Goal: Task Accomplishment & Management: Use online tool/utility

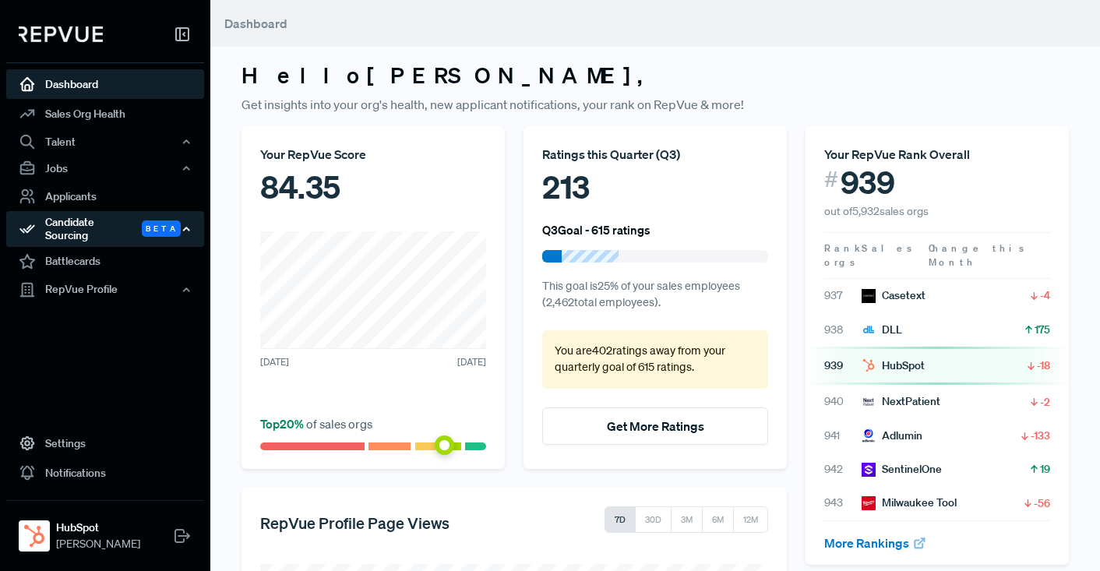
click at [97, 223] on div "Candidate Sourcing Beta" at bounding box center [105, 229] width 198 height 36
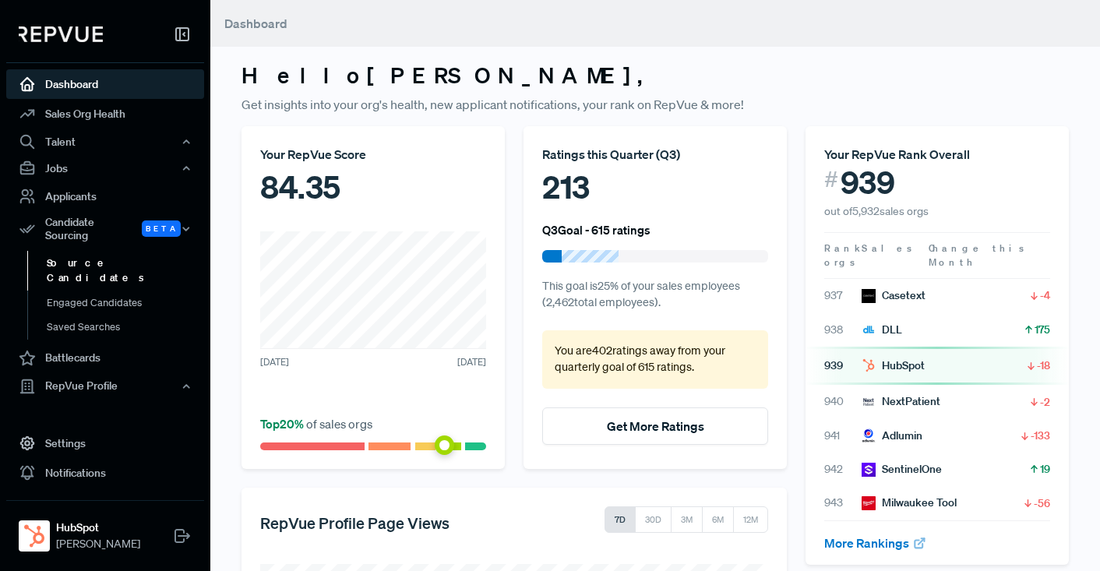
click at [97, 258] on link "Source Candidates" at bounding box center [126, 271] width 198 height 40
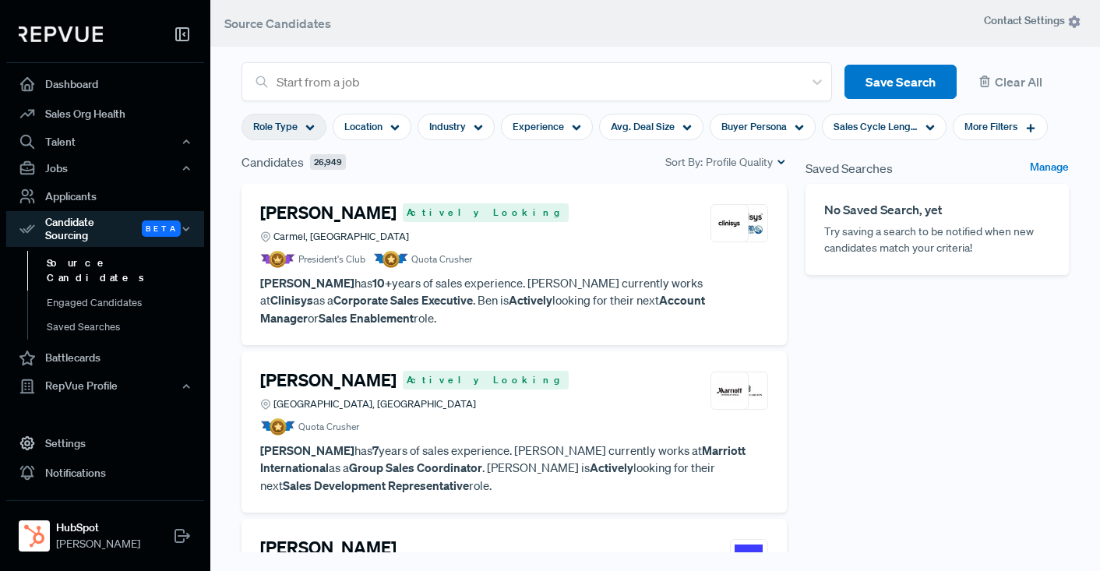
click at [308, 127] on use at bounding box center [310, 127] width 9 height 5
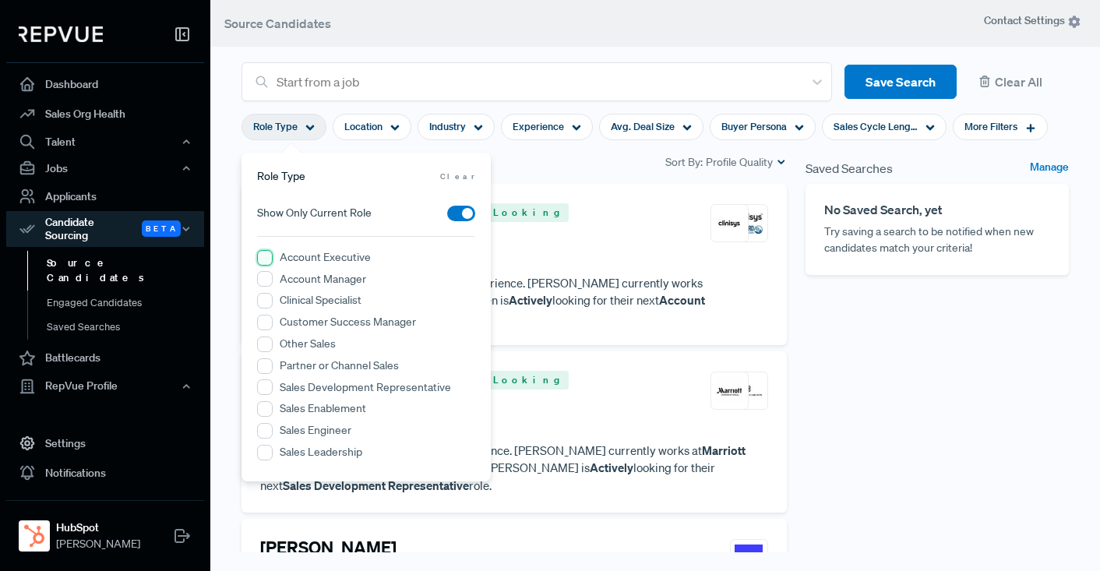
click at [266, 259] on Executive "Account Executive" at bounding box center [265, 258] width 16 height 16
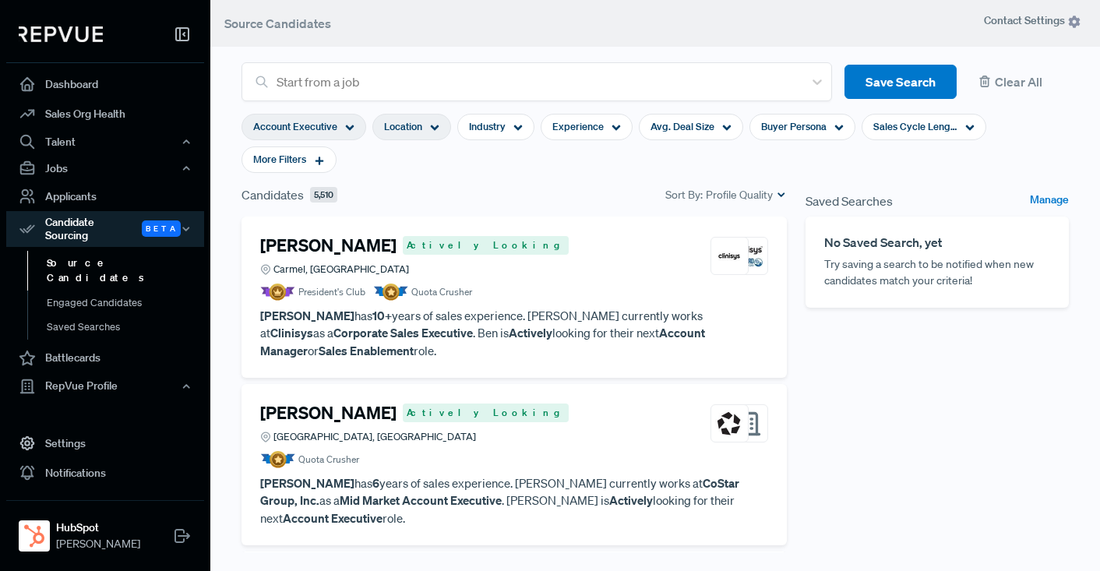
click at [437, 125] on use at bounding box center [435, 127] width 9 height 5
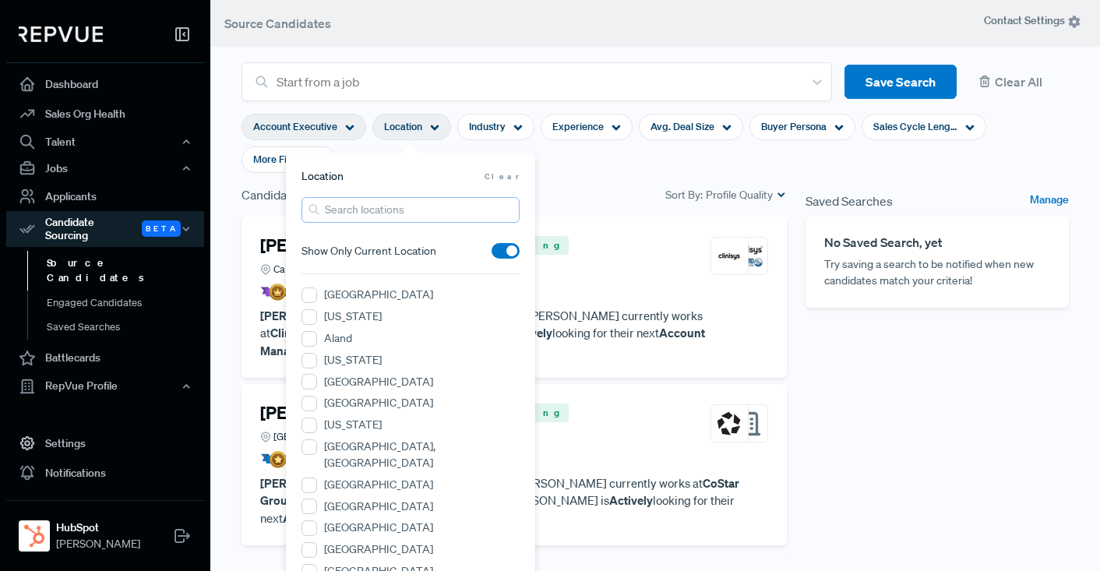
click at [385, 215] on input "search" at bounding box center [410, 210] width 218 height 26
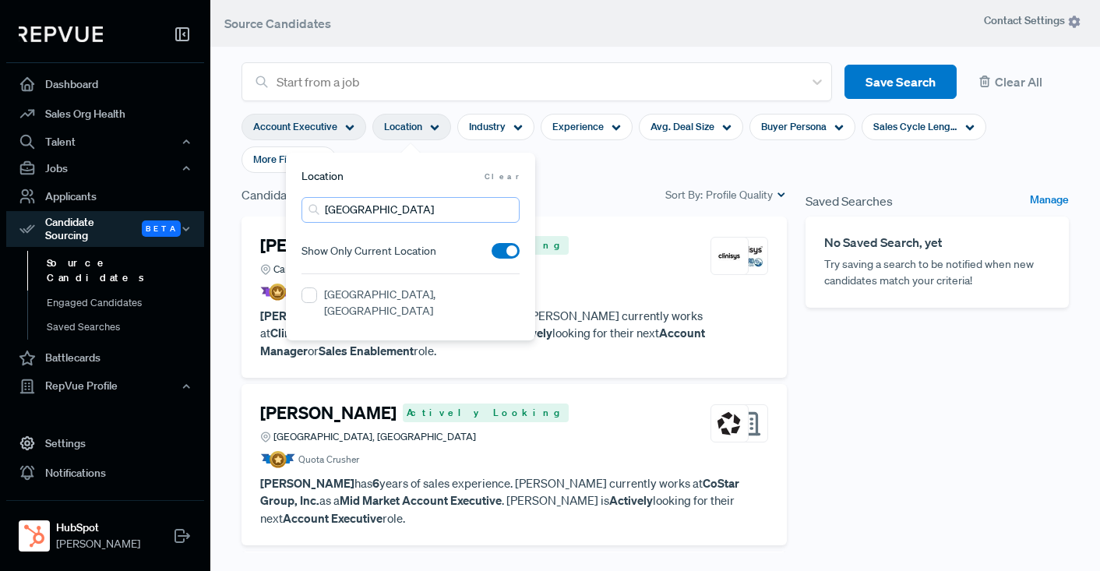
type input "[GEOGRAPHIC_DATA]"
click at [365, 297] on label "[GEOGRAPHIC_DATA], [GEOGRAPHIC_DATA]" at bounding box center [421, 303] width 195 height 33
click at [317, 297] on MA "[GEOGRAPHIC_DATA], [GEOGRAPHIC_DATA]" at bounding box center [309, 295] width 16 height 16
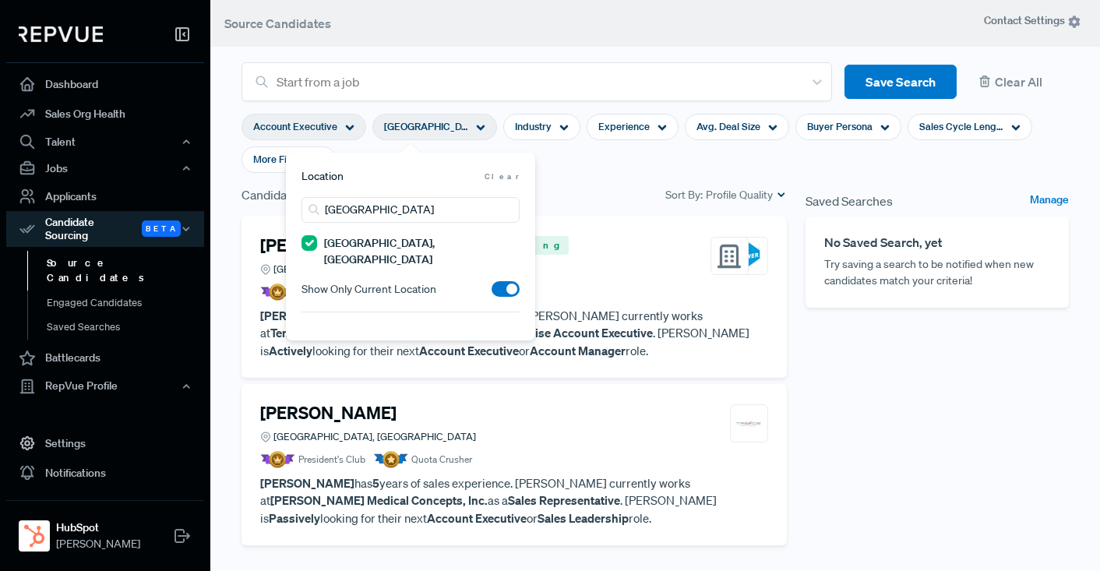
click at [618, 160] on section "Account Executive [GEOGRAPHIC_DATA], [GEOGRAPHIC_DATA] Industry Experience Avg.…" at bounding box center [654, 143] width 827 height 84
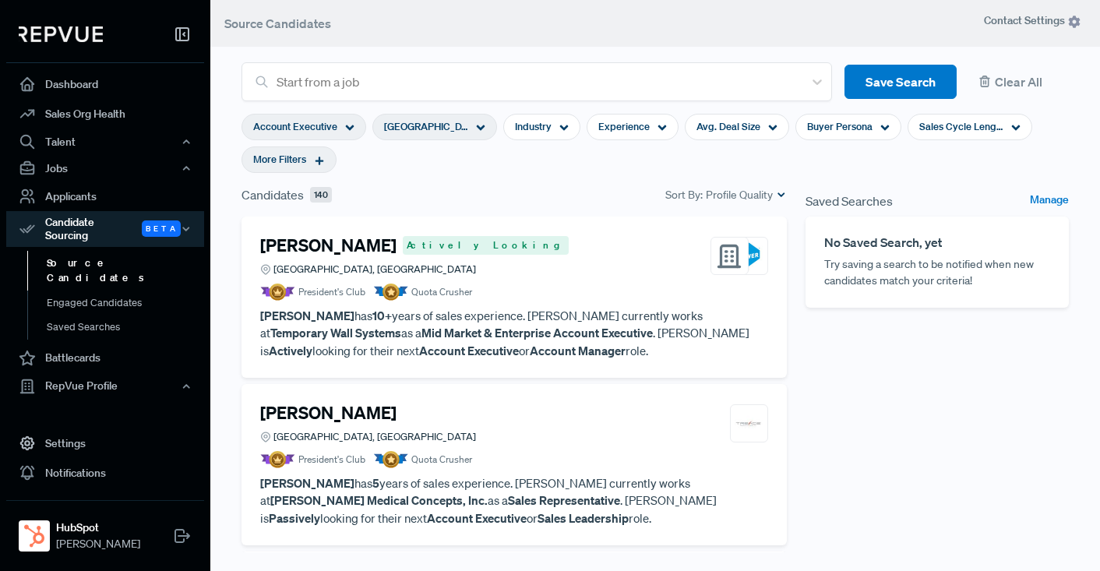
click at [312, 158] on div "More Filters" at bounding box center [288, 159] width 95 height 26
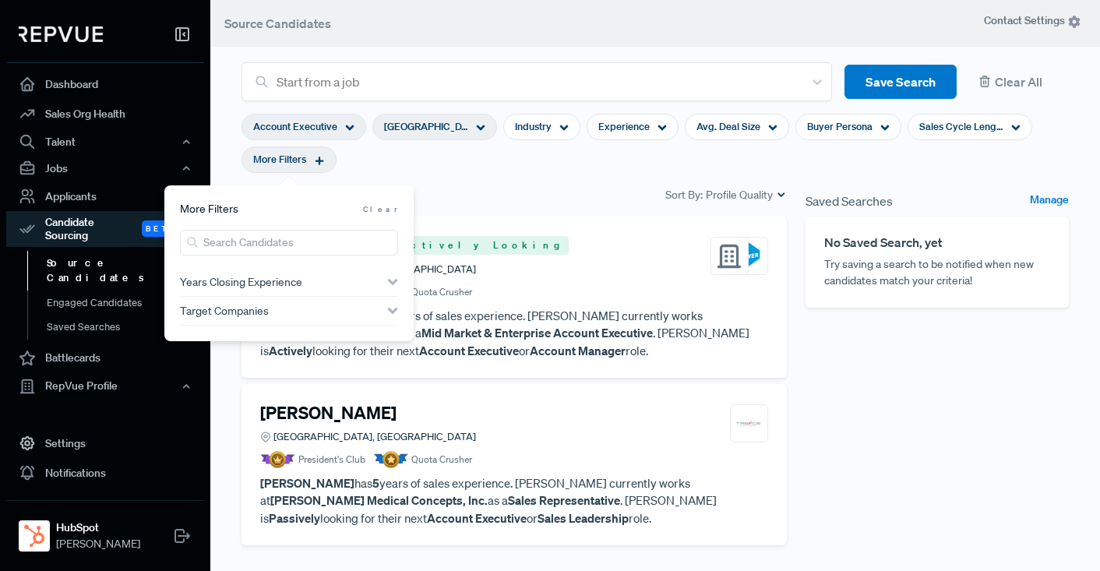
click at [278, 283] on span "Years Closing Experience" at bounding box center [241, 282] width 122 height 12
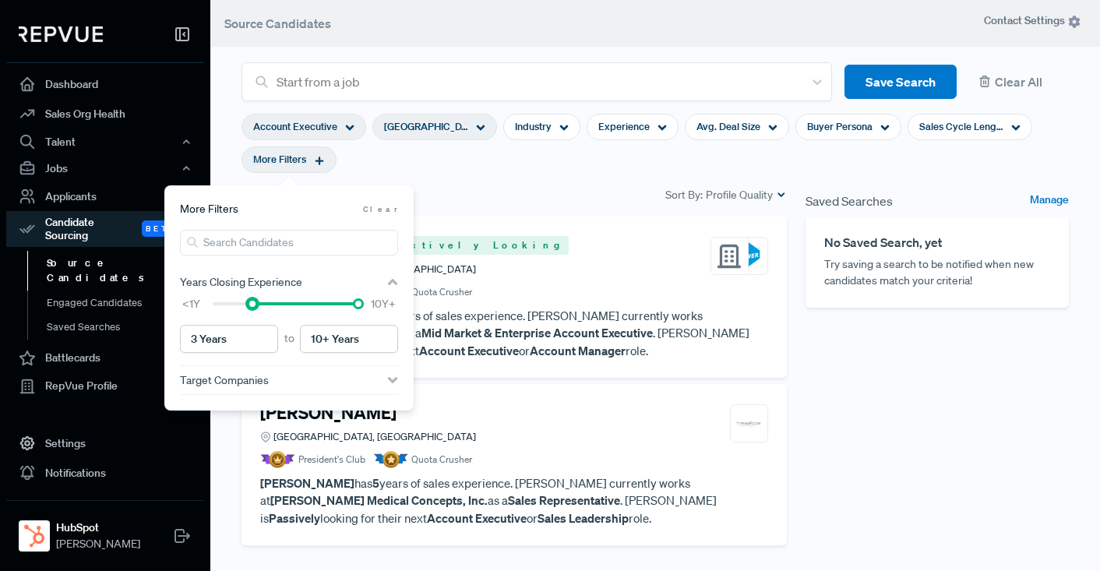
type input "4 Years"
drag, startPoint x: 211, startPoint y: 303, endPoint x: 259, endPoint y: 302, distance: 48.3
click at [259, 302] on div at bounding box center [286, 303] width 146 height 11
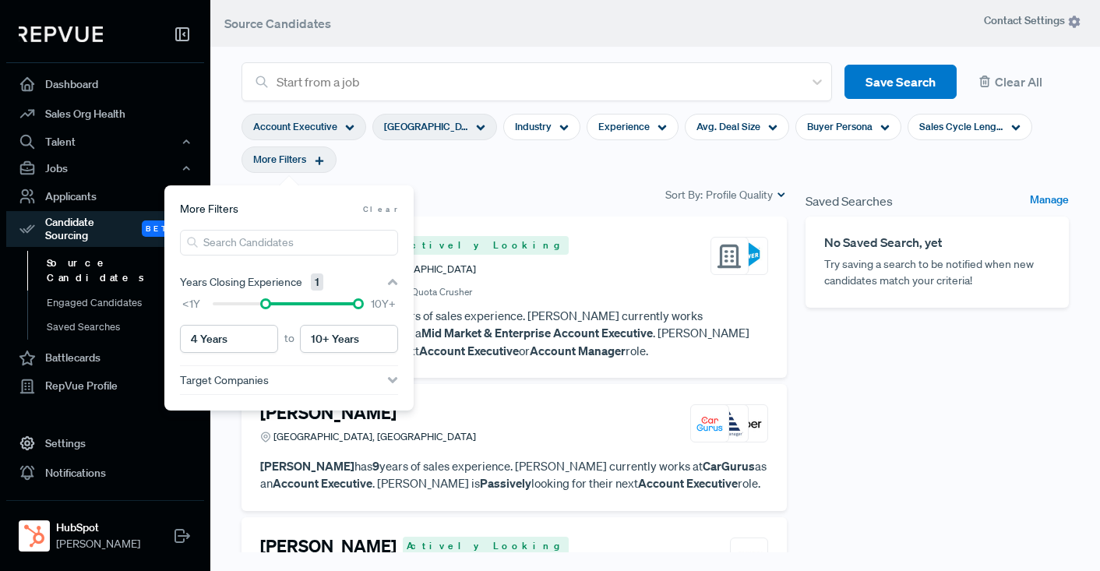
click at [533, 181] on section "Account Executive [GEOGRAPHIC_DATA], [GEOGRAPHIC_DATA] Industry Experience Avg.…" at bounding box center [654, 143] width 827 height 84
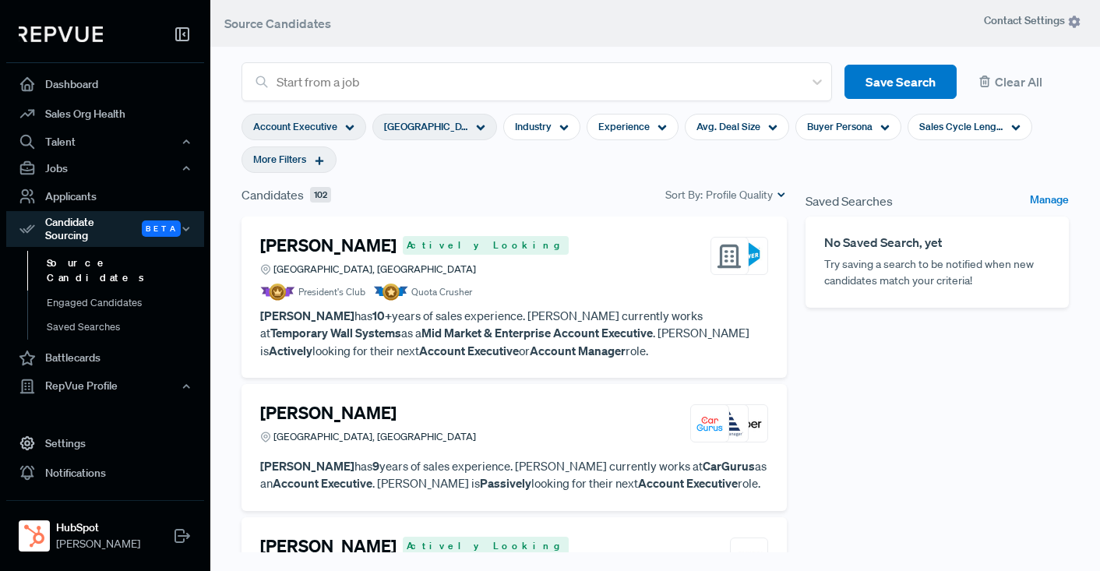
click at [316, 161] on use at bounding box center [319, 161] width 9 height 9
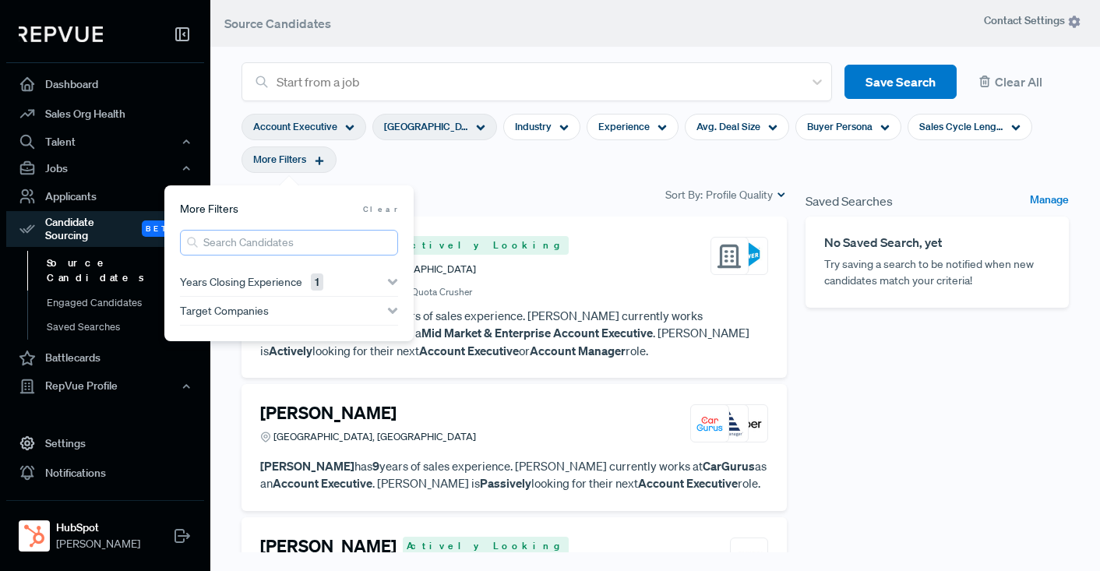
click at [252, 253] on input "search" at bounding box center [289, 243] width 218 height 26
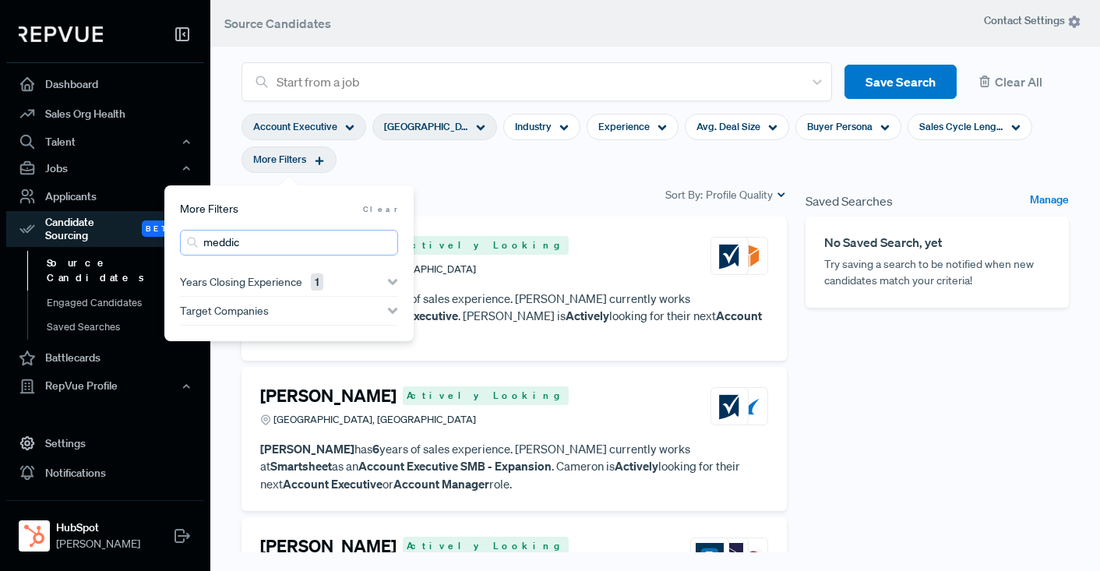
type input "meddic"
click at [524, 191] on div "Candidates 17 Sort By: Profile Quality" at bounding box center [513, 194] width 545 height 19
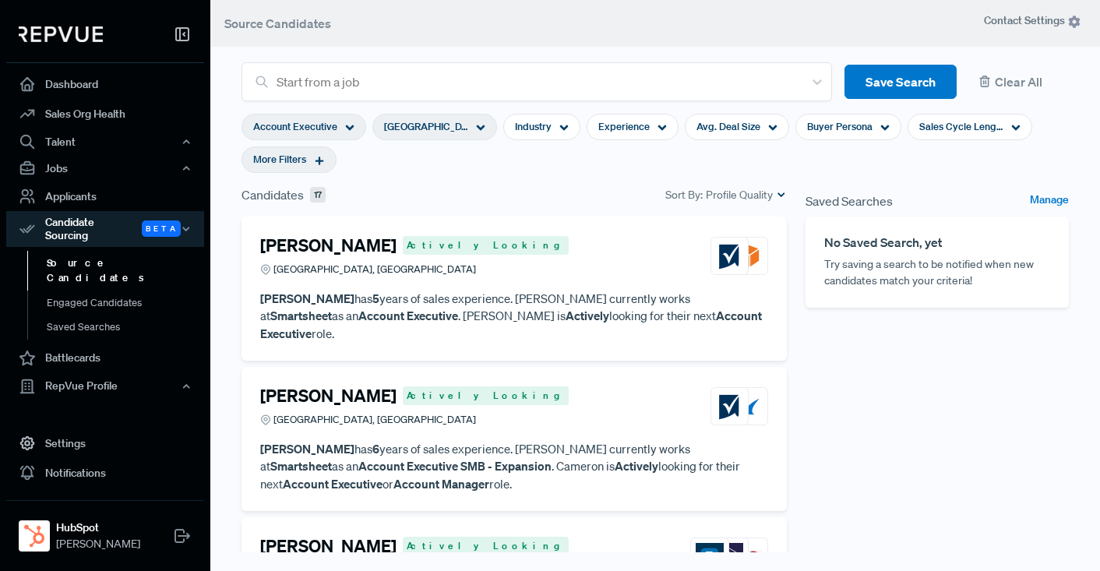
click at [446, 282] on article "[PERSON_NAME] Actively Looking [GEOGRAPHIC_DATA], [GEOGRAPHIC_DATA]" at bounding box center [514, 259] width 508 height 48
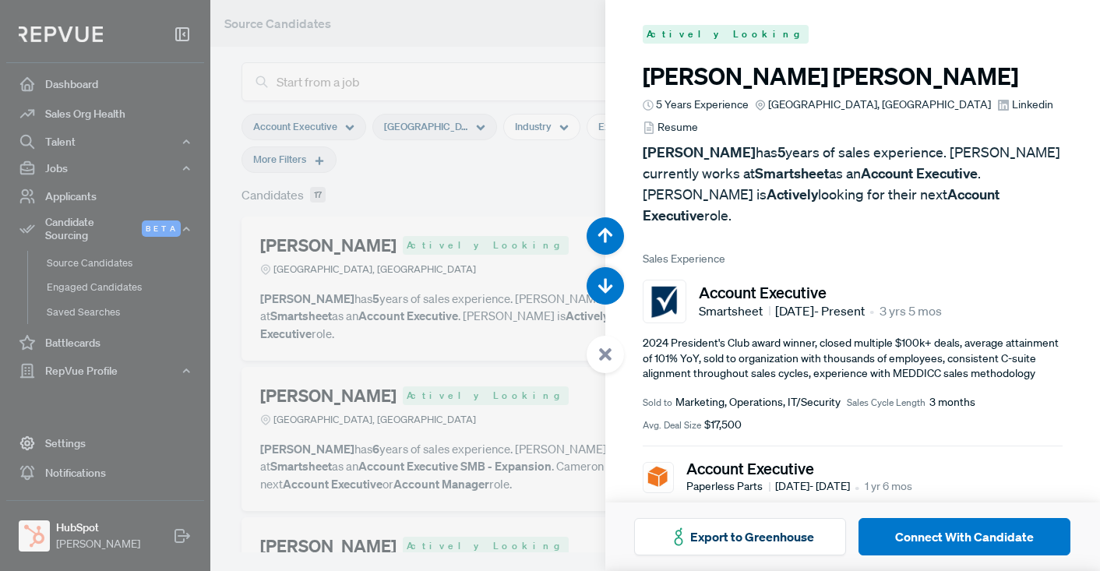
click at [698, 119] on span "Resume" at bounding box center [677, 127] width 40 height 16
click at [473, 46] on div at bounding box center [550, 285] width 1100 height 571
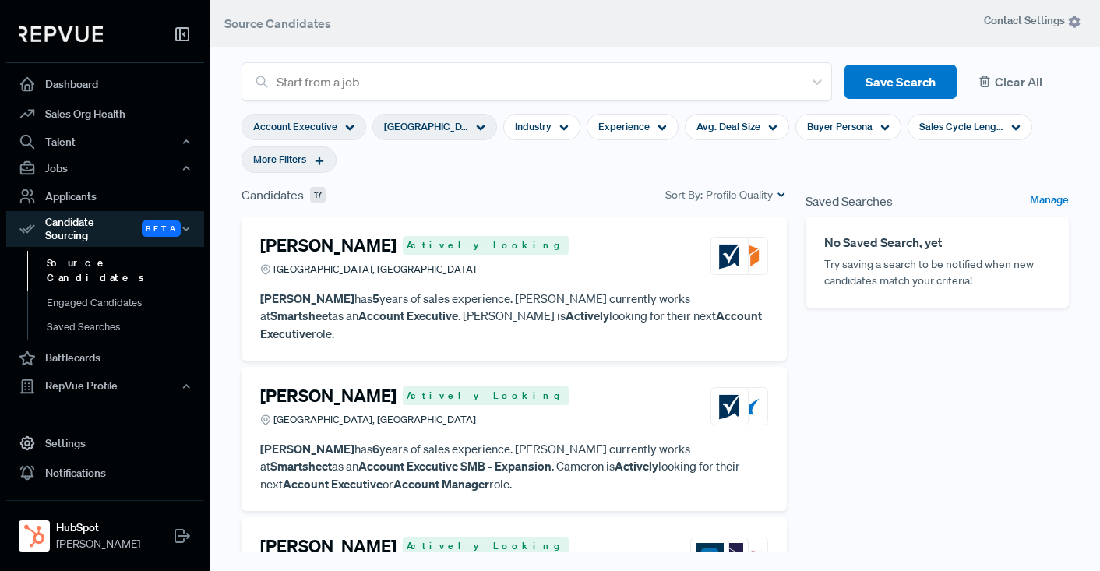
click at [1026, 78] on button "Clear All" at bounding box center [1019, 82] width 100 height 35
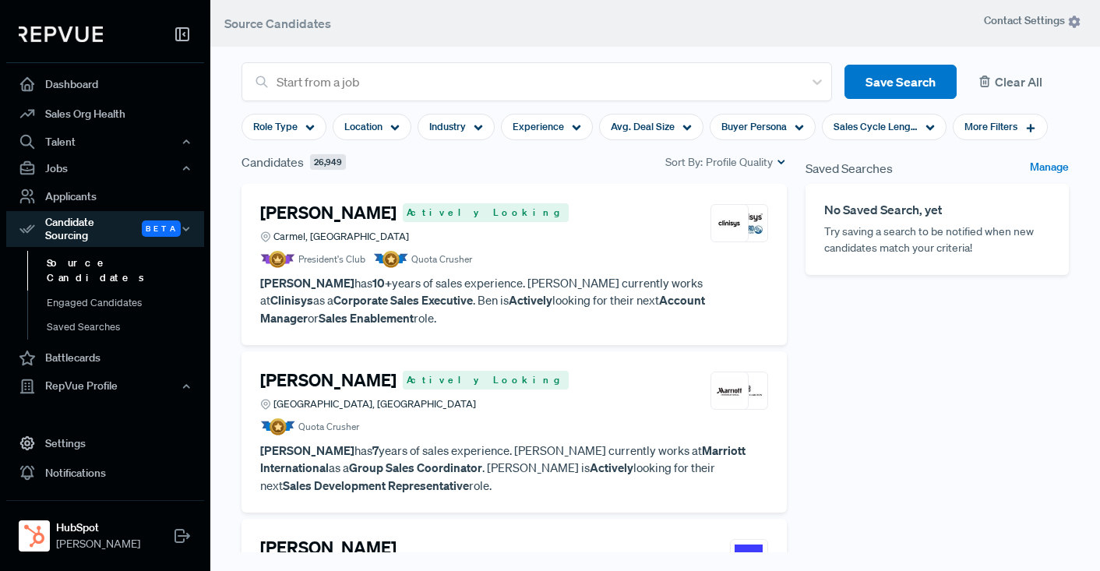
click at [1019, 83] on button "Clear All" at bounding box center [1019, 82] width 100 height 35
click at [309, 130] on icon at bounding box center [309, 127] width 9 height 9
click at [400, 125] on div "Location" at bounding box center [371, 127] width 79 height 26
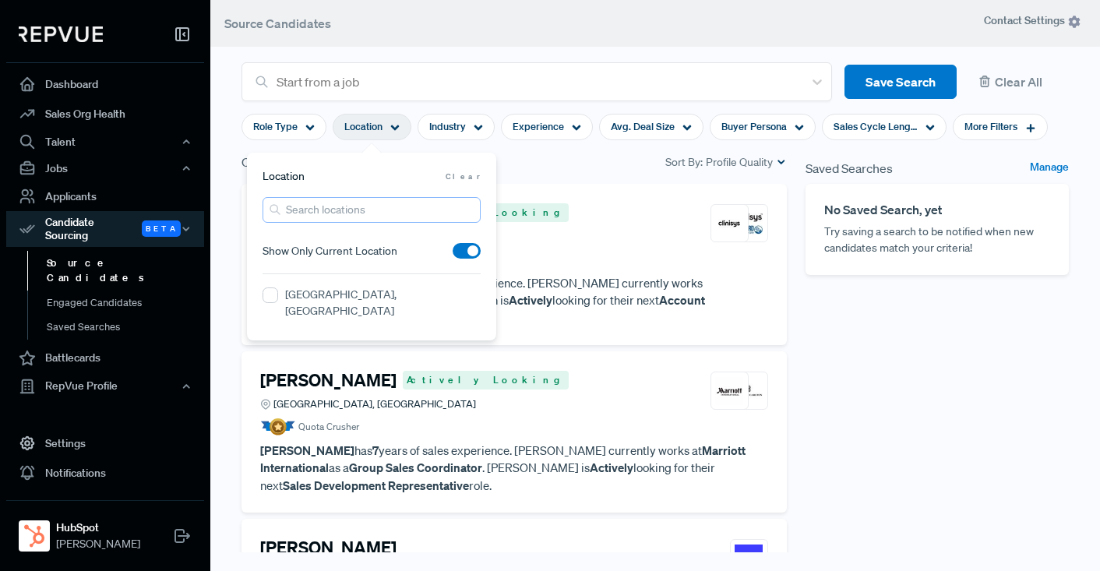
click at [357, 214] on input "search" at bounding box center [371, 210] width 218 height 26
type input "[GEOGRAPHIC_DATA]"
click at [322, 297] on label "[GEOGRAPHIC_DATA]" at bounding box center [339, 295] width 109 height 16
click at [278, 297] on Region "[GEOGRAPHIC_DATA]" at bounding box center [270, 295] width 16 height 16
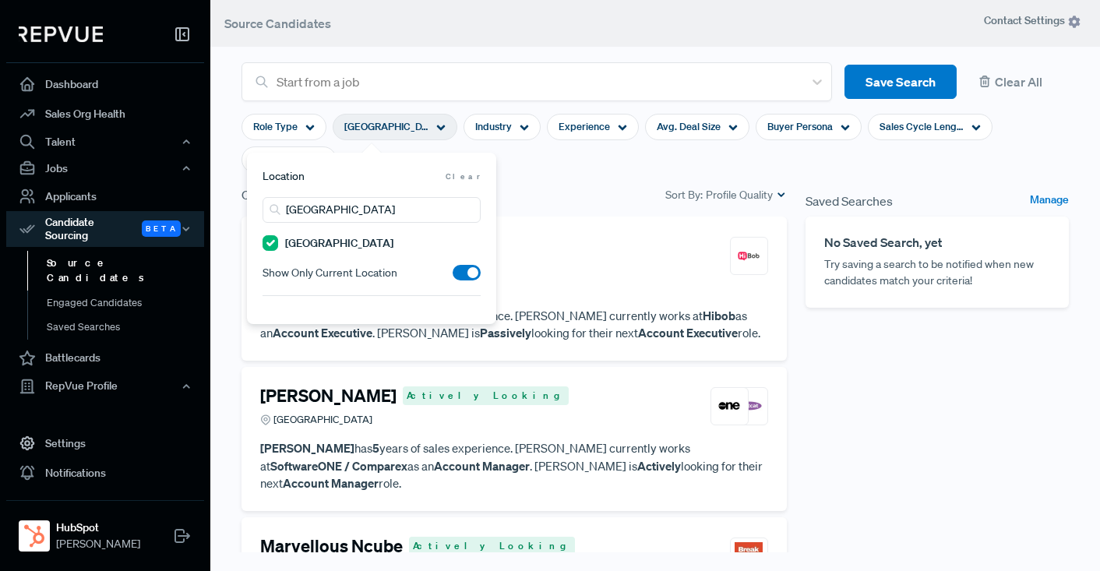
click at [618, 178] on section "Role Type Greater London Region Industry Experience Avg. Deal Size Buyer Person…" at bounding box center [654, 143] width 827 height 84
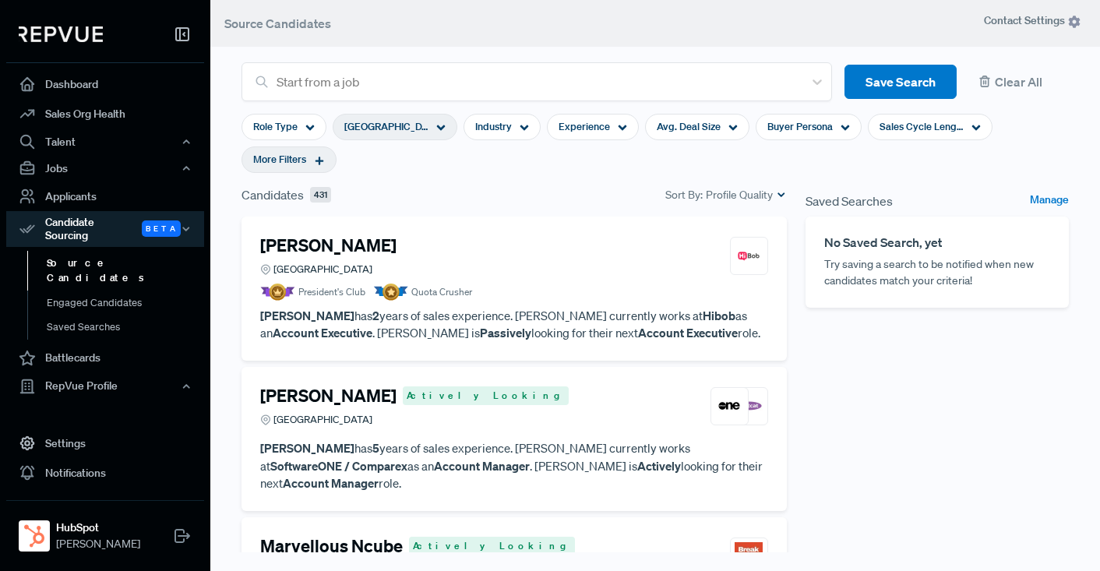
click at [324, 159] on icon at bounding box center [319, 160] width 11 height 11
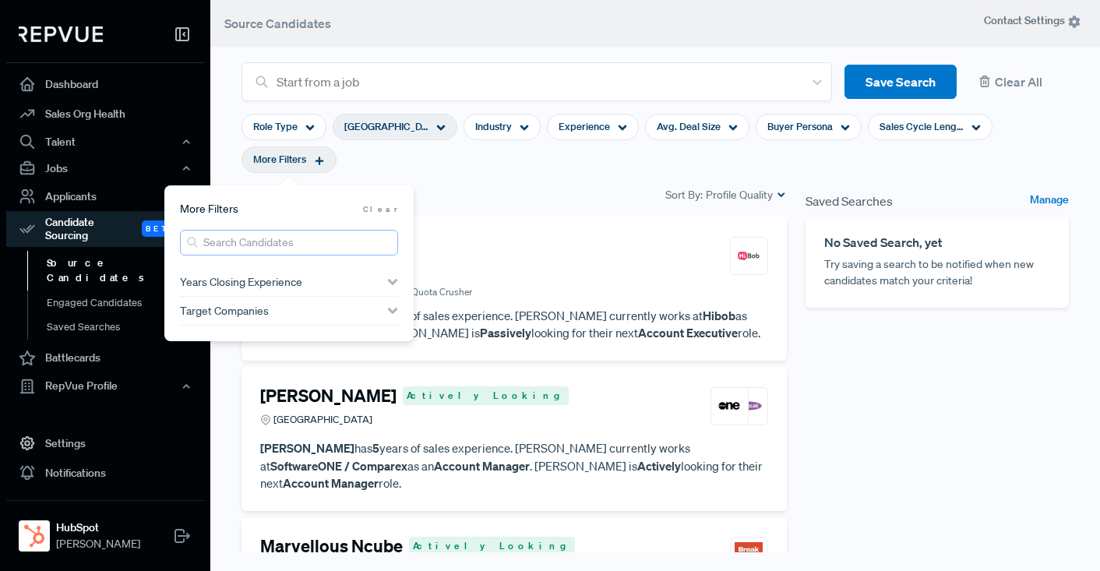
click at [255, 241] on input "search" at bounding box center [289, 243] width 218 height 26
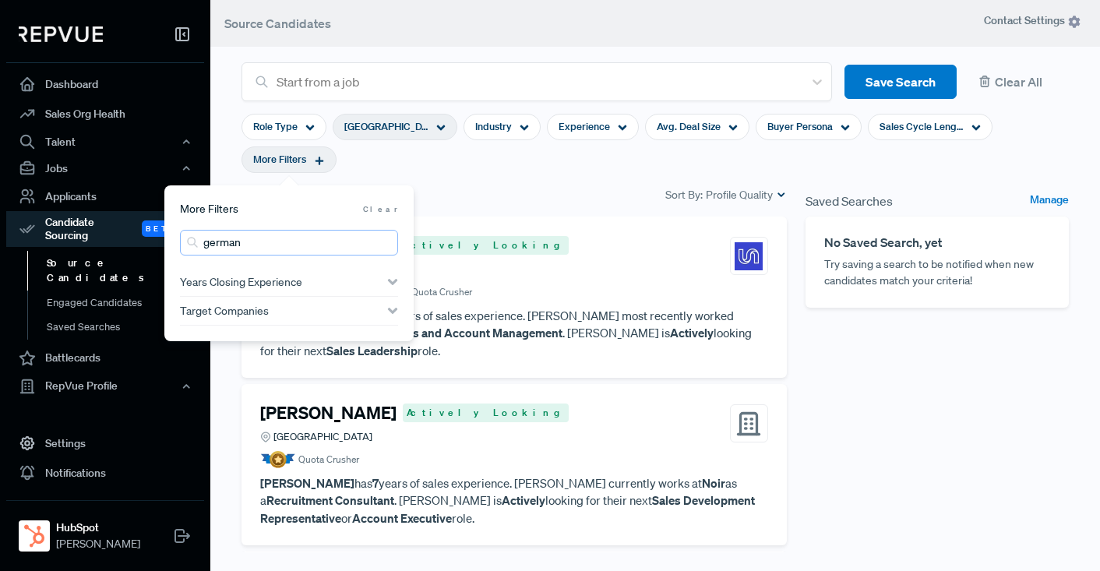
type input "german"
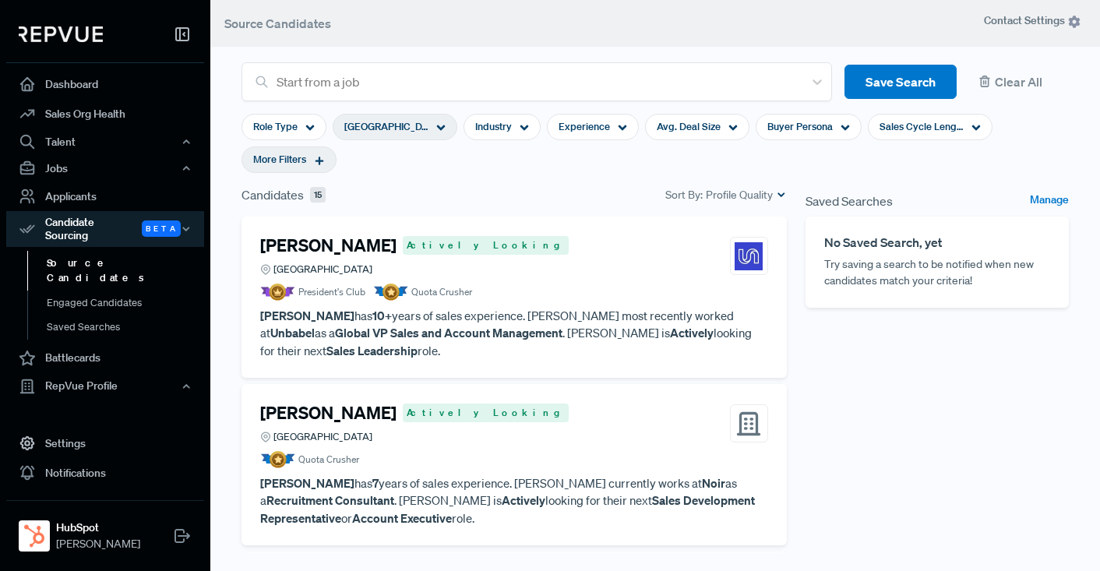
click at [564, 183] on section "Role Type Greater London Region Industry Experience Avg. Deal Size Buyer Person…" at bounding box center [654, 143] width 827 height 84
click at [323, 255] on h4 "[PERSON_NAME]" at bounding box center [328, 245] width 136 height 20
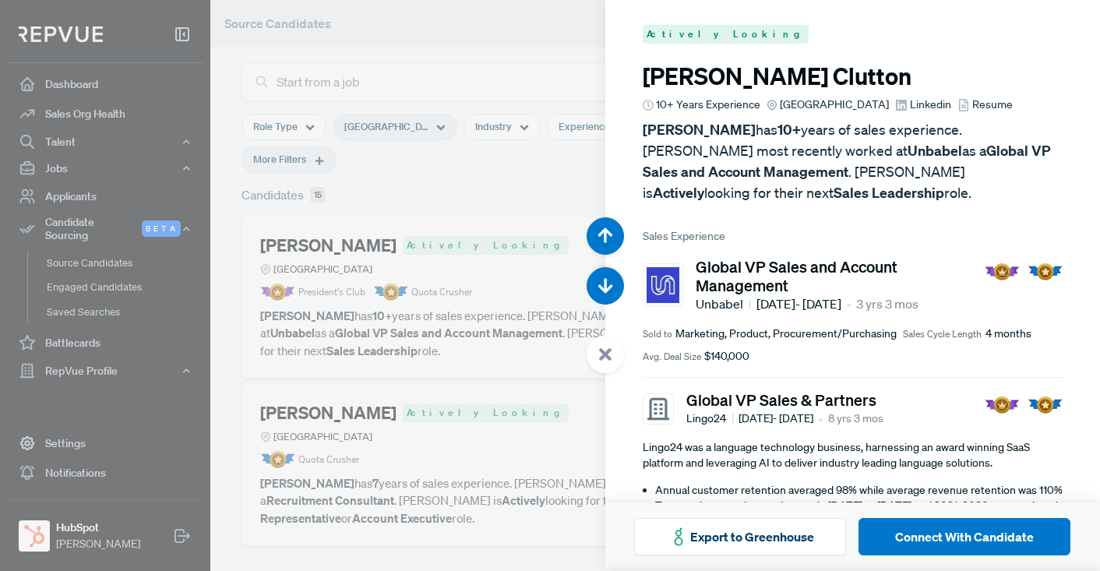
click at [410, 155] on div at bounding box center [550, 285] width 1100 height 571
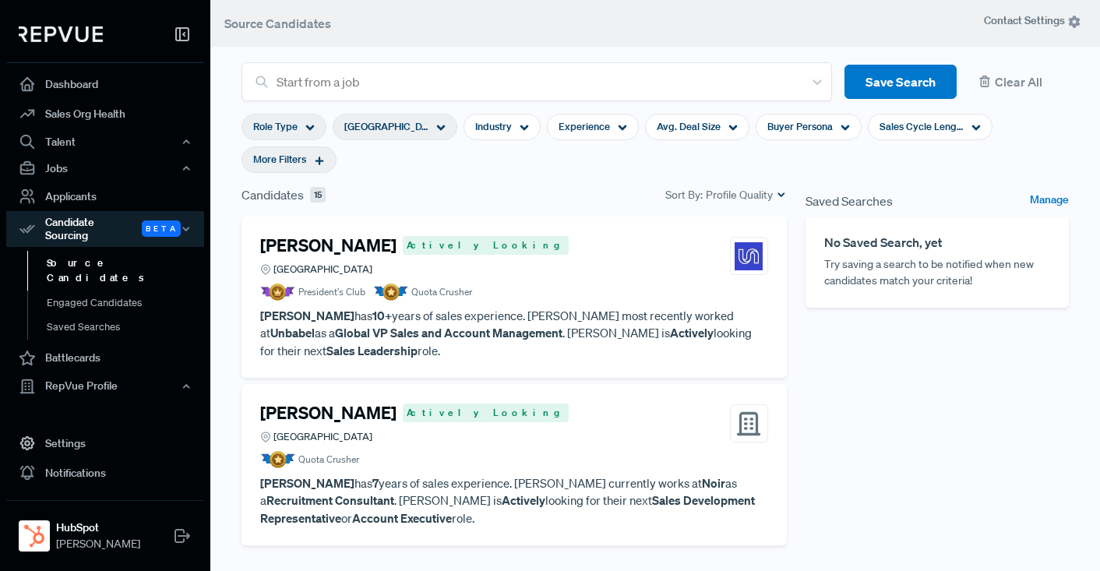
click at [308, 125] on icon at bounding box center [309, 127] width 9 height 9
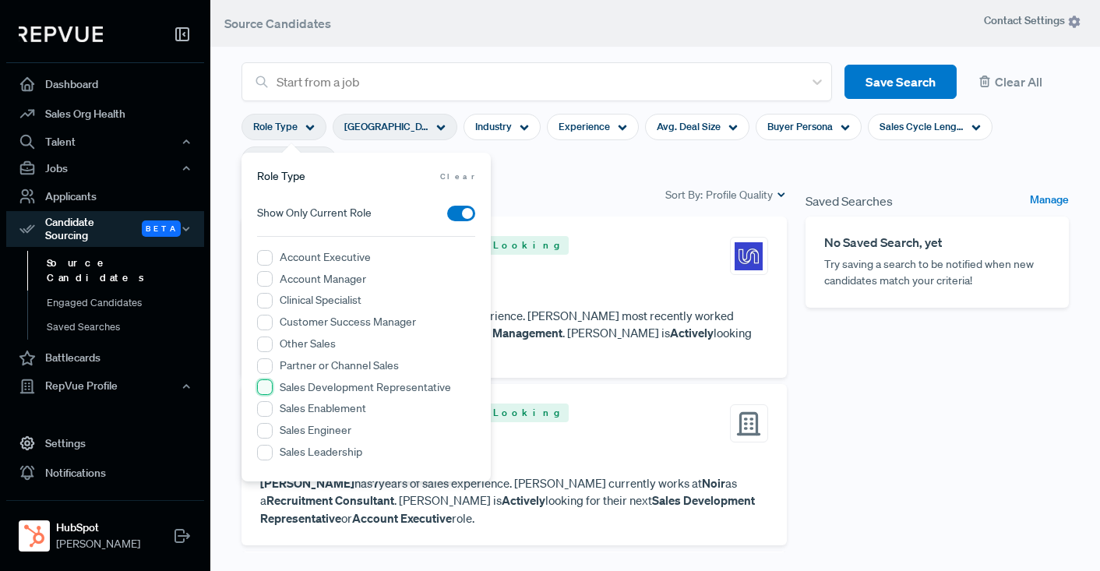
click at [263, 389] on Representative "Sales Development Representative" at bounding box center [265, 387] width 16 height 16
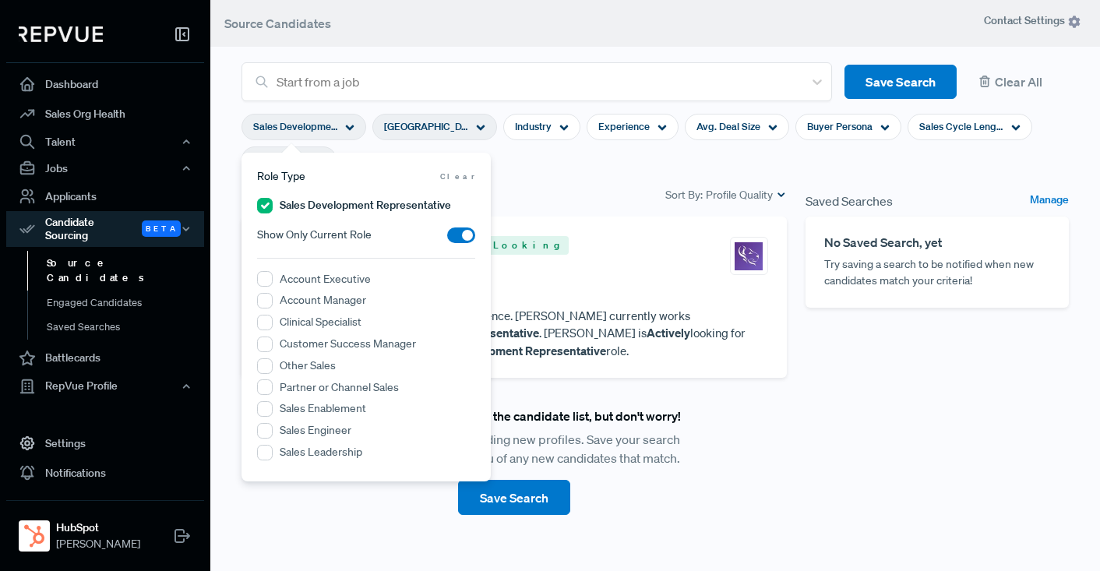
click at [571, 174] on section "Sales Development Representative Greater [GEOGRAPHIC_DATA] Region Industry Expe…" at bounding box center [654, 143] width 827 height 84
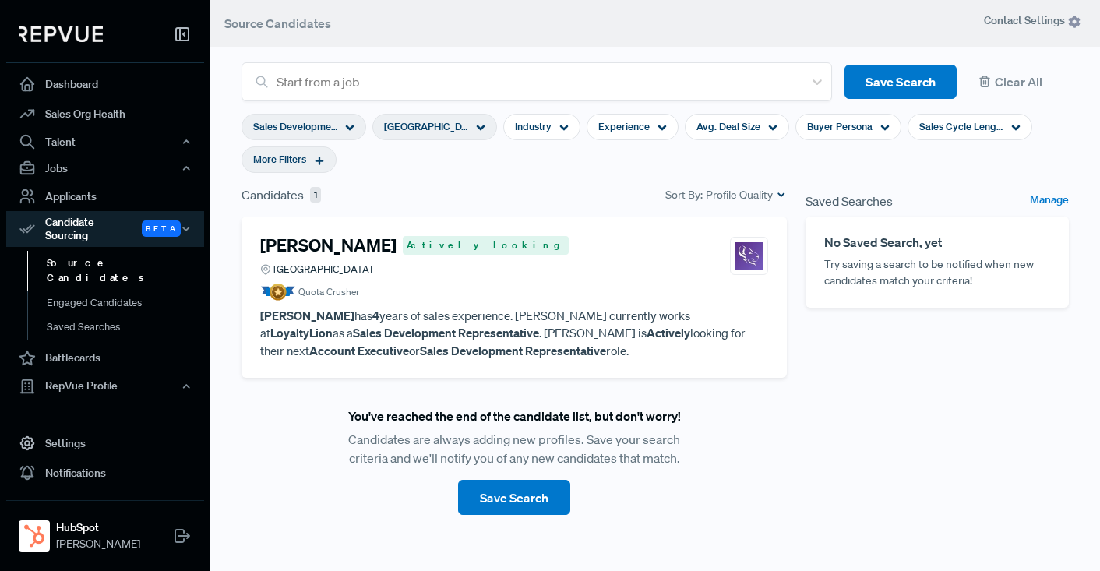
click at [309, 280] on article "[PERSON_NAME] Actively Looking Greater [GEOGRAPHIC_DATA] Quota Crusher" at bounding box center [514, 267] width 508 height 65
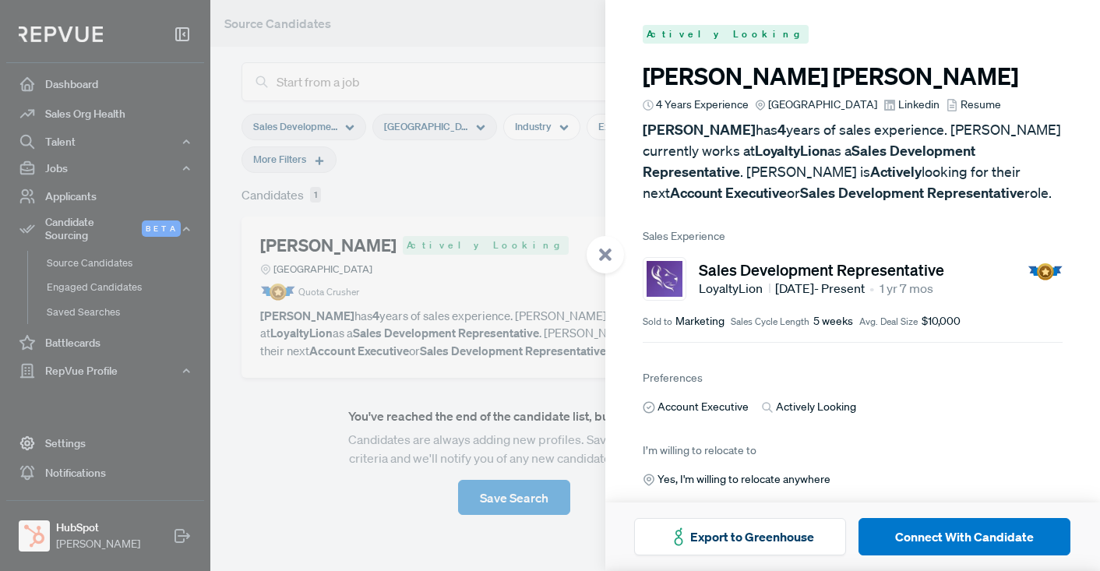
click at [978, 102] on span "Resume" at bounding box center [980, 105] width 40 height 16
click at [482, 56] on div at bounding box center [550, 285] width 1100 height 571
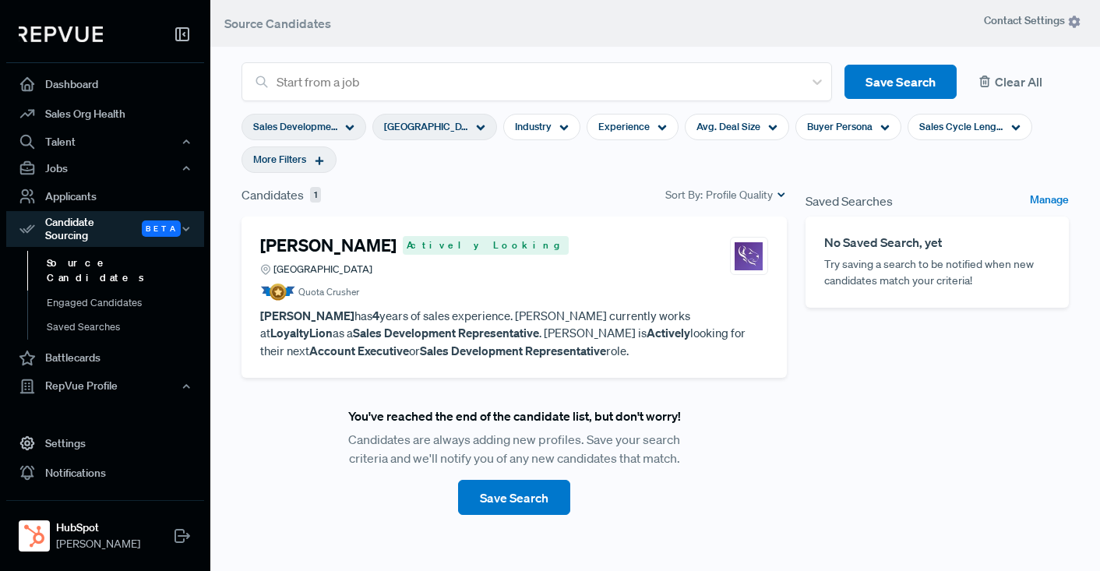
click at [1013, 79] on button "Clear All" at bounding box center [1019, 82] width 100 height 35
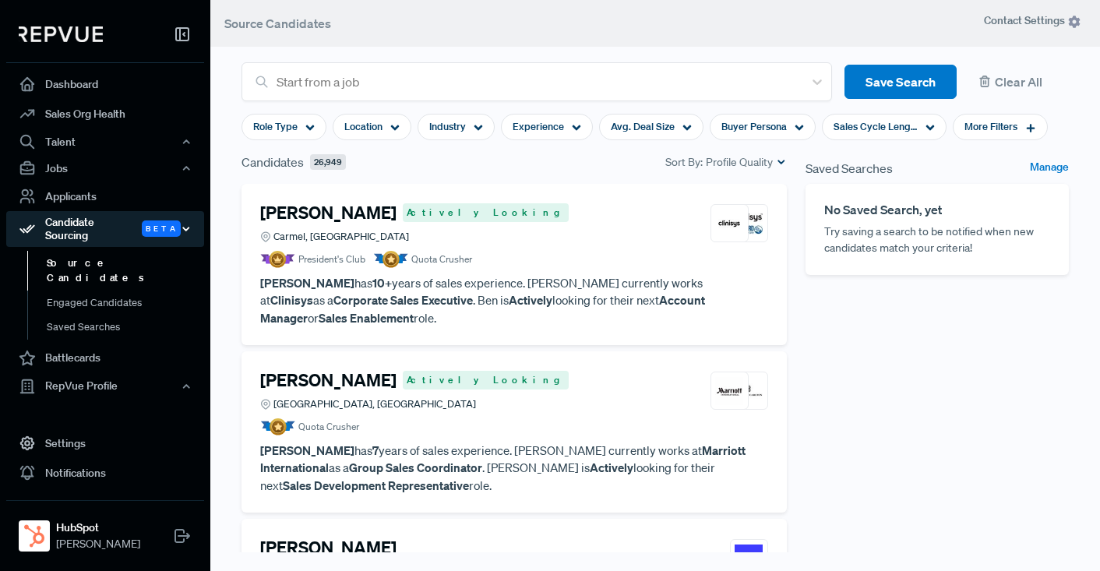
click at [189, 223] on icon "button" at bounding box center [186, 228] width 11 height 11
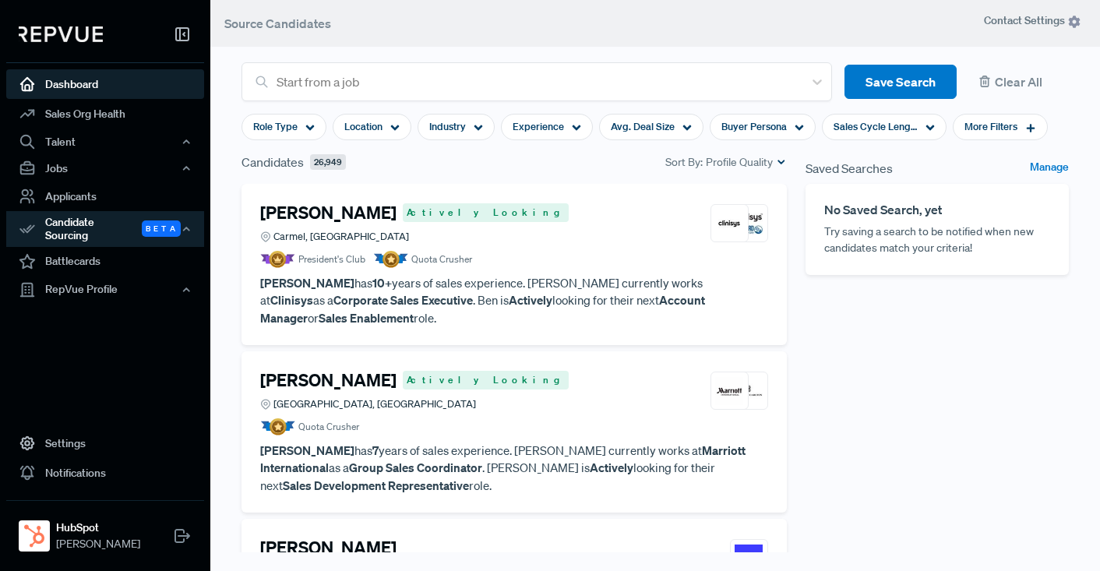
click at [70, 79] on link "Dashboard" at bounding box center [105, 84] width 198 height 30
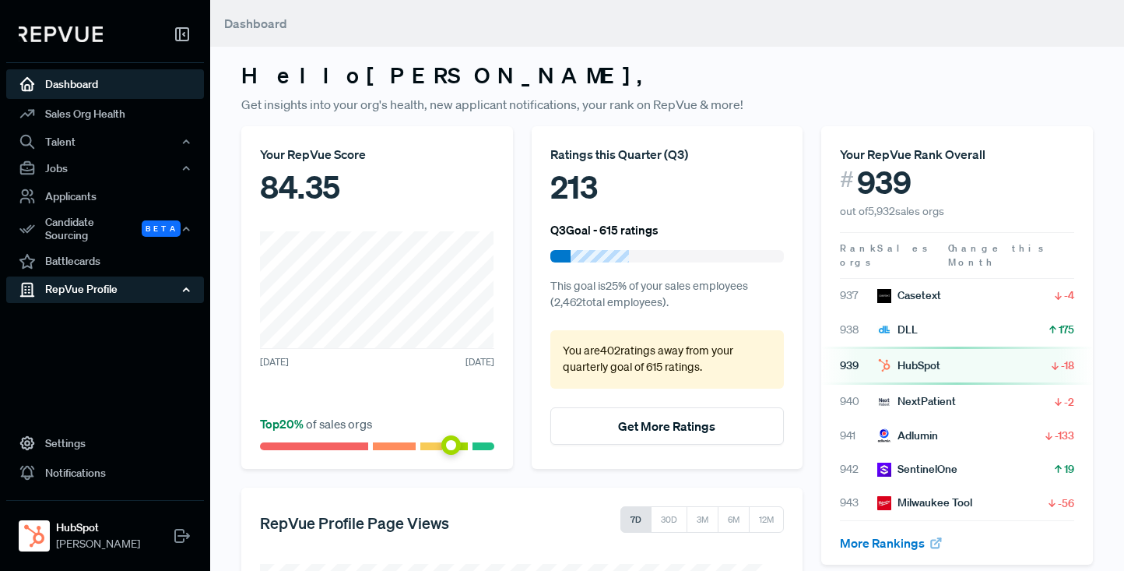
click at [71, 276] on div "RepVue Profile" at bounding box center [105, 289] width 198 height 26
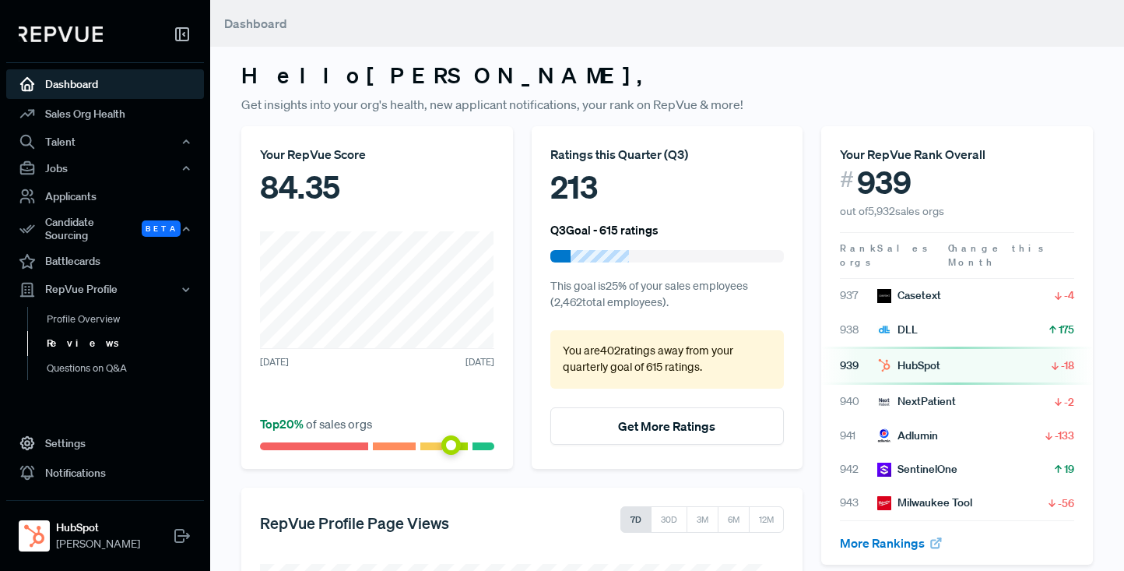
click at [65, 334] on link "Reviews" at bounding box center [126, 343] width 198 height 25
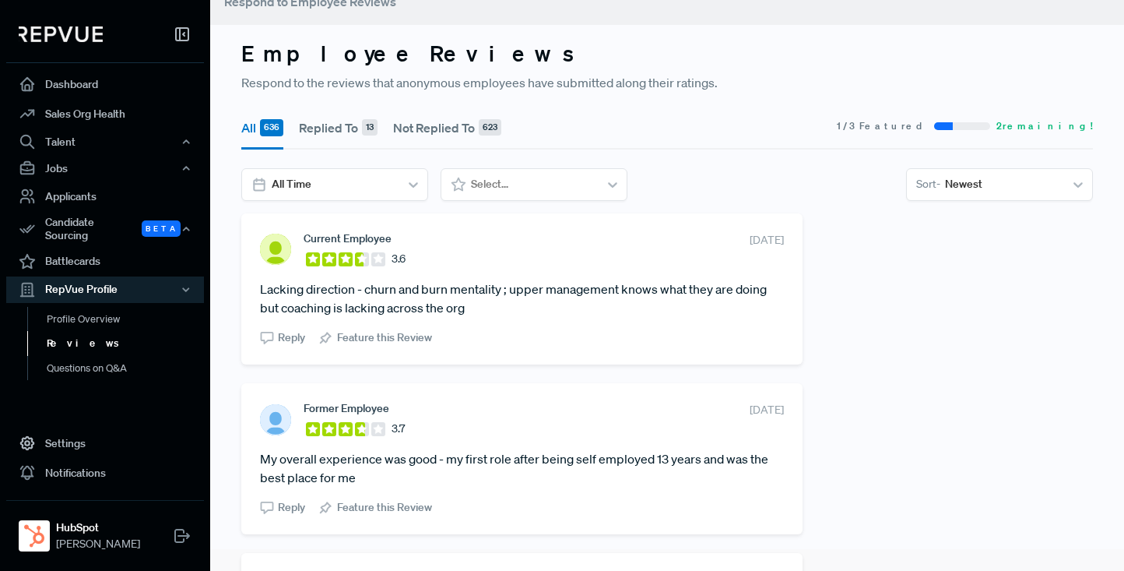
scroll to position [24, 0]
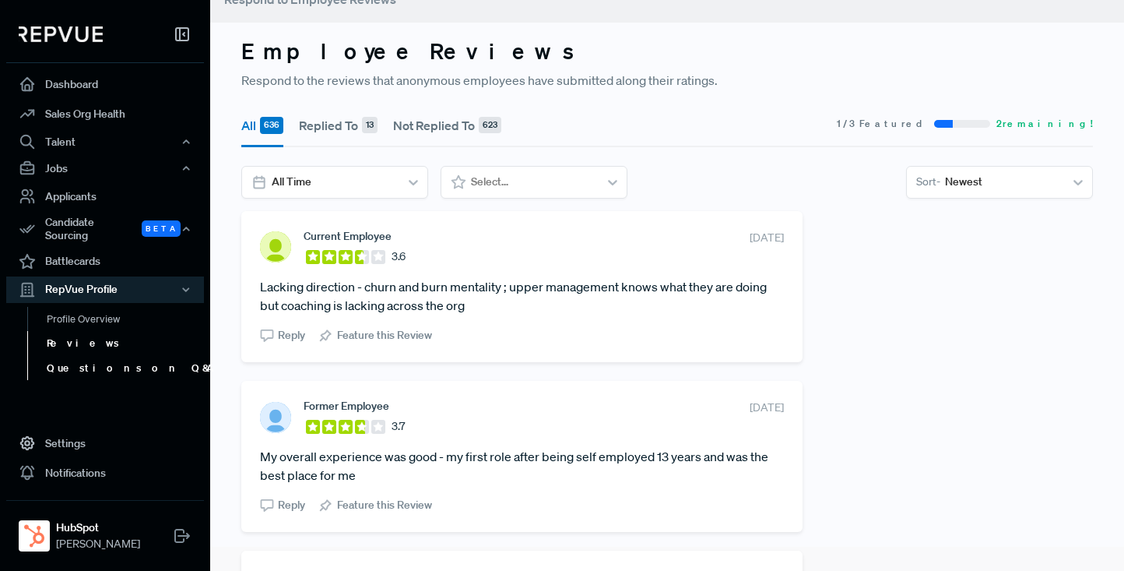
click at [71, 361] on link "Questions on Q&A" at bounding box center [126, 368] width 198 height 25
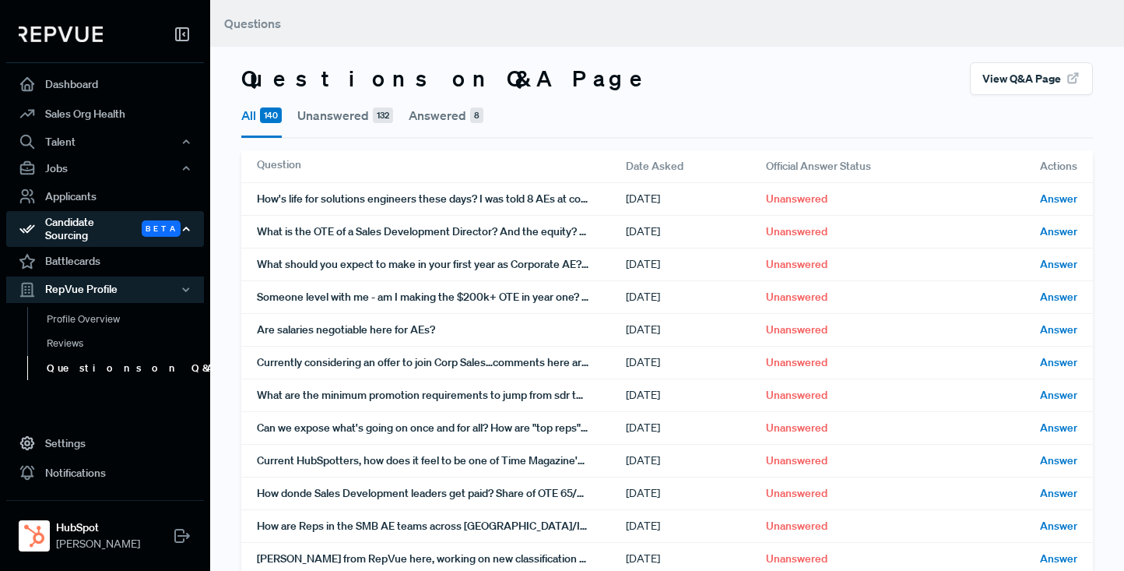
click at [71, 227] on div "Candidate Sourcing Beta" at bounding box center [105, 229] width 198 height 36
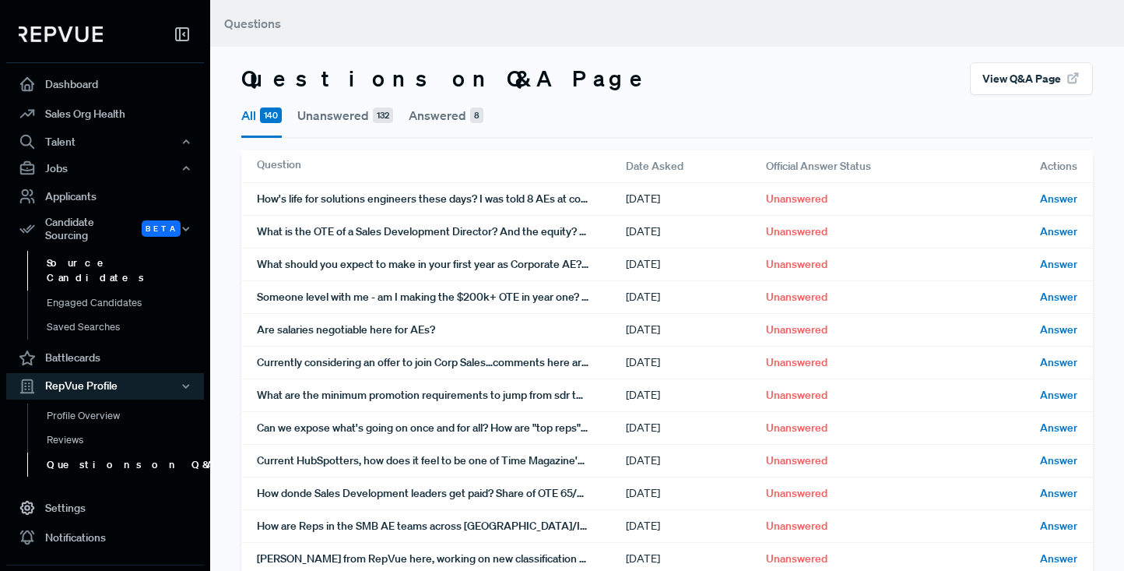
click at [79, 251] on link "Source Candidates" at bounding box center [126, 271] width 198 height 40
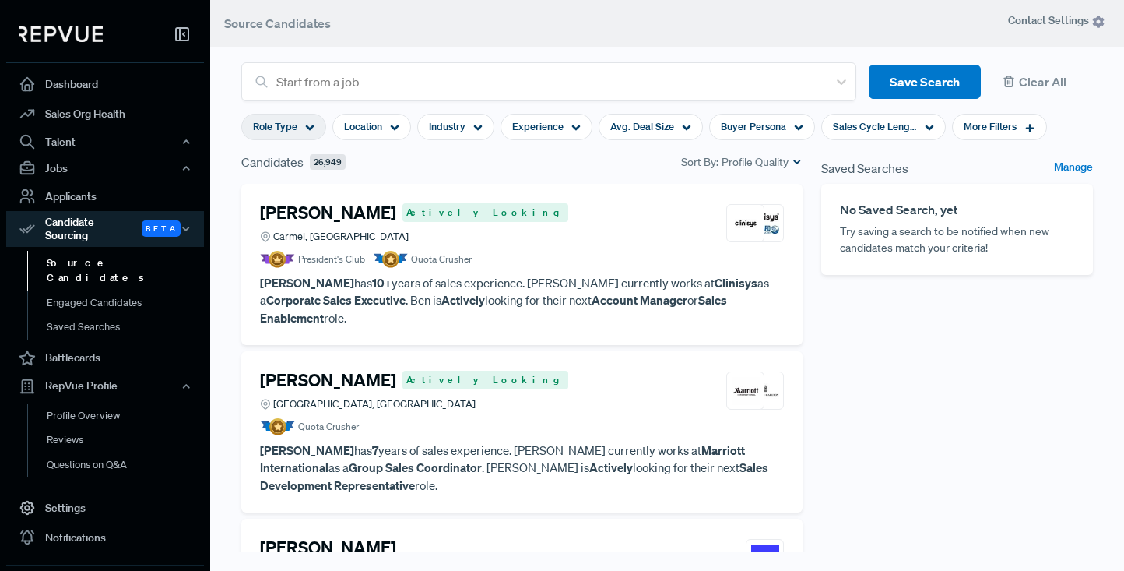
click at [310, 127] on use at bounding box center [310, 127] width 9 height 5
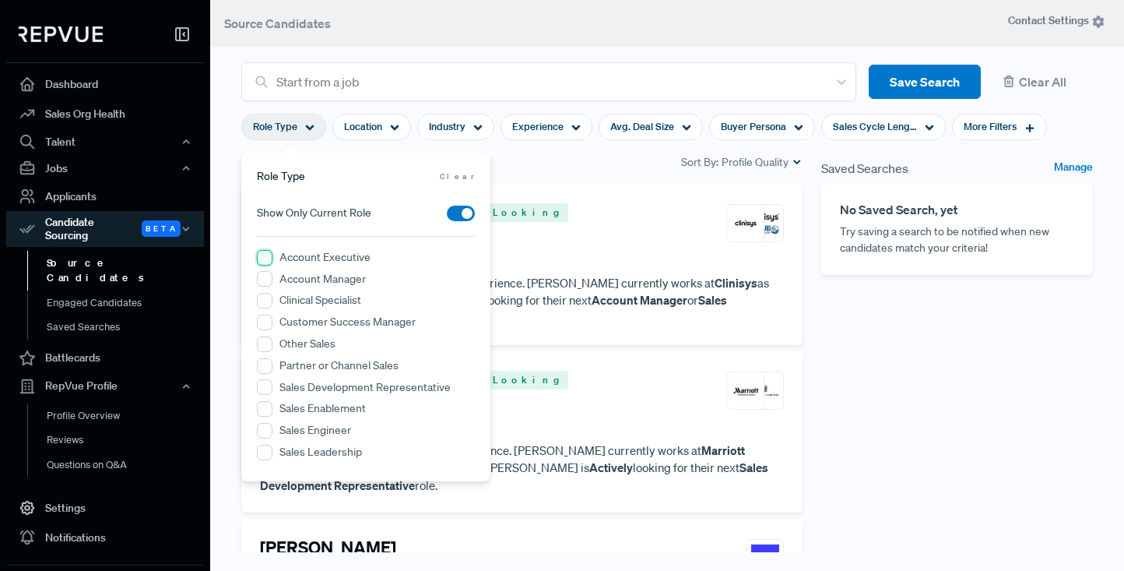
click at [264, 259] on Executive "Account Executive" at bounding box center [265, 258] width 16 height 16
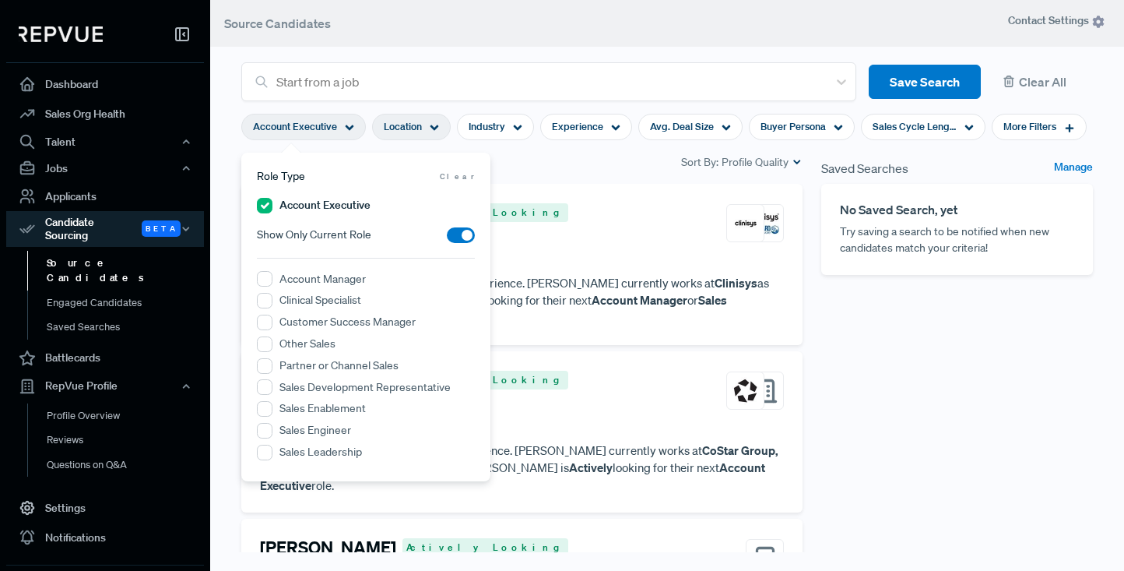
click at [405, 127] on span "Location" at bounding box center [403, 126] width 38 height 15
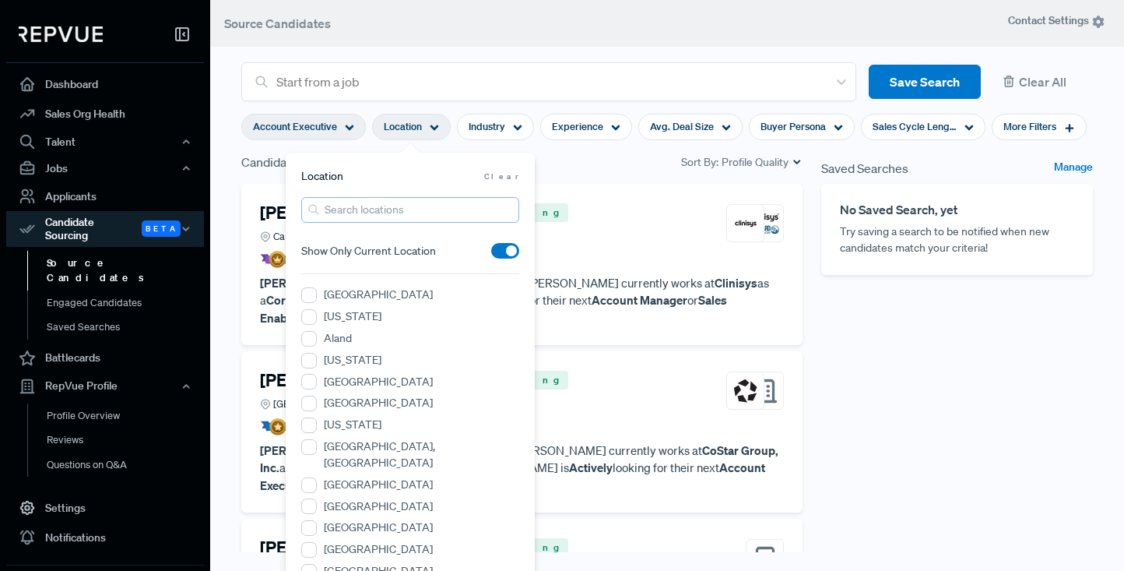
click at [385, 211] on input "search" at bounding box center [410, 210] width 218 height 26
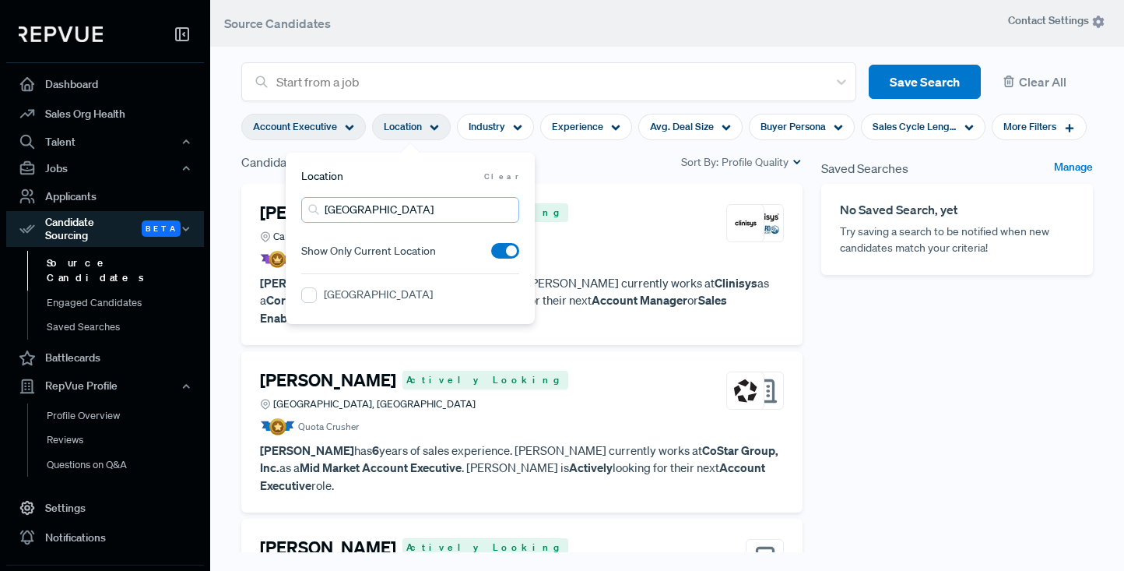
type input "[GEOGRAPHIC_DATA]"
click at [356, 296] on label "[GEOGRAPHIC_DATA]" at bounding box center [378, 295] width 109 height 16
click at [317, 296] on Region "[GEOGRAPHIC_DATA]" at bounding box center [309, 295] width 16 height 16
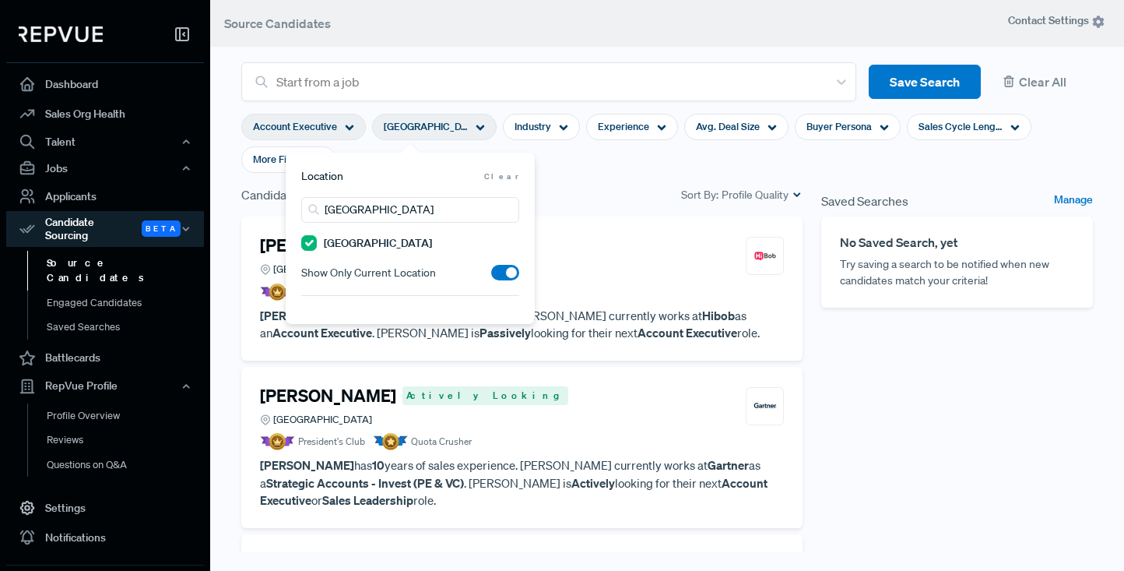
click at [501, 274] on span at bounding box center [505, 273] width 28 height 16
click at [491, 276] on input "checkbox" at bounding box center [491, 276] width 0 height 0
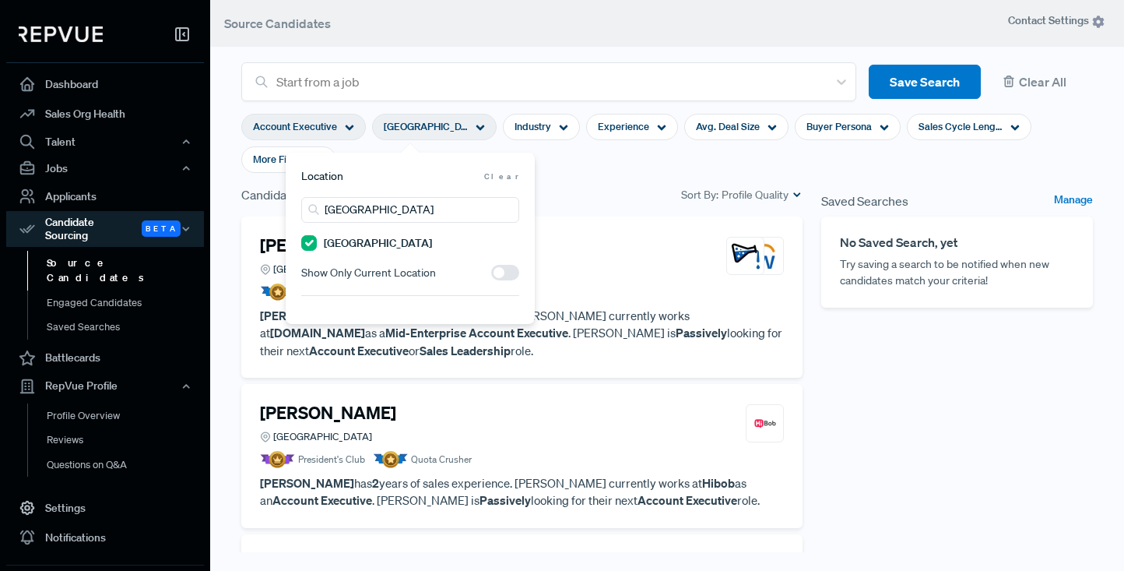
click at [595, 176] on section "Account Executive Greater London Region Industry Experience Avg. Deal Size Buye…" at bounding box center [667, 143] width 852 height 84
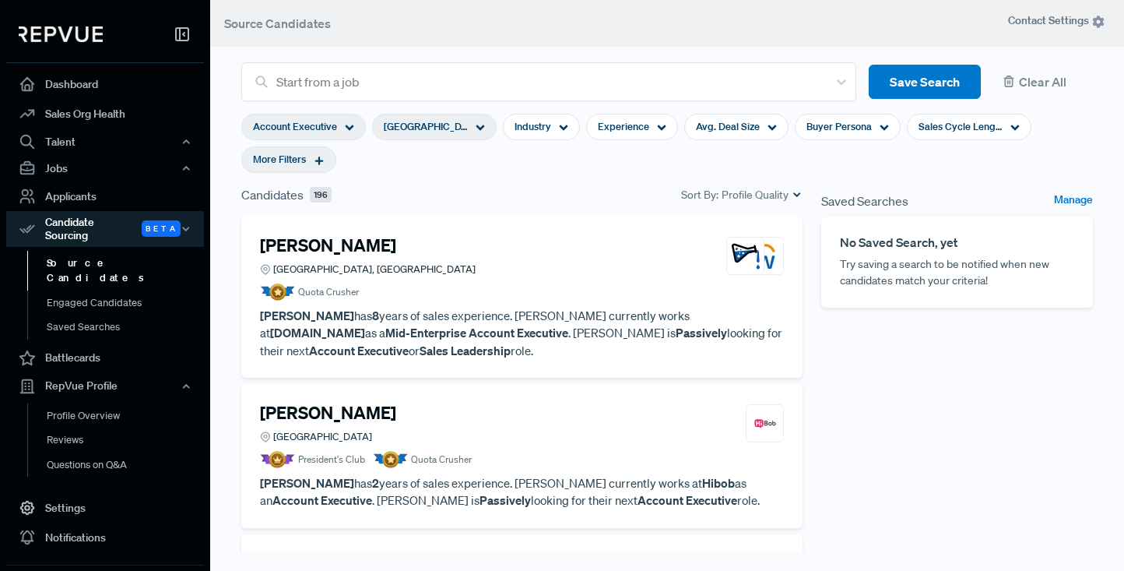
click at [322, 158] on icon at bounding box center [319, 160] width 11 height 11
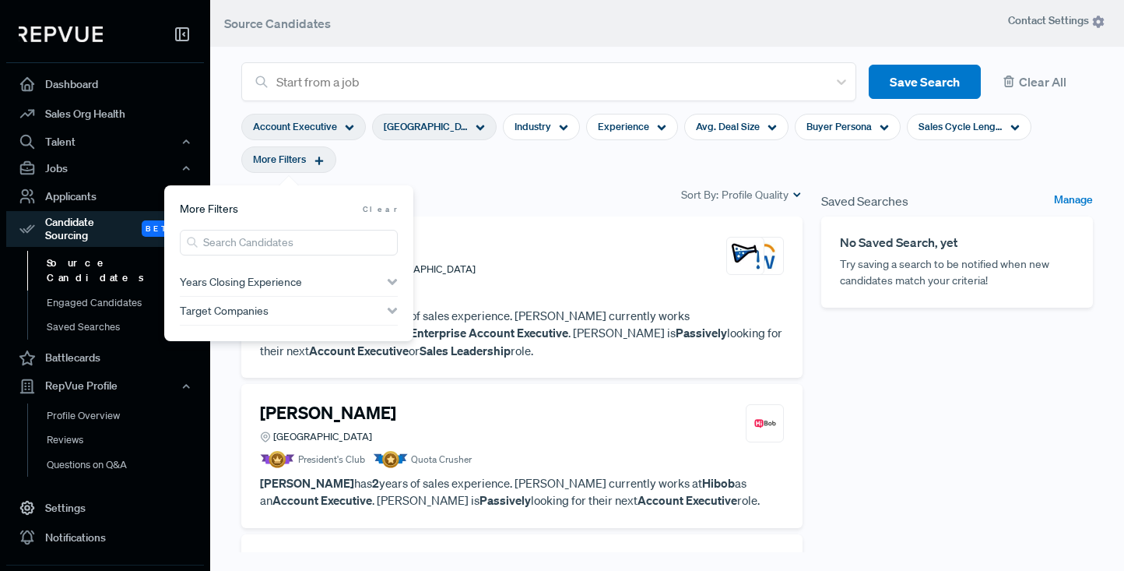
click at [265, 280] on span "Years Closing Experience" at bounding box center [241, 282] width 122 height 12
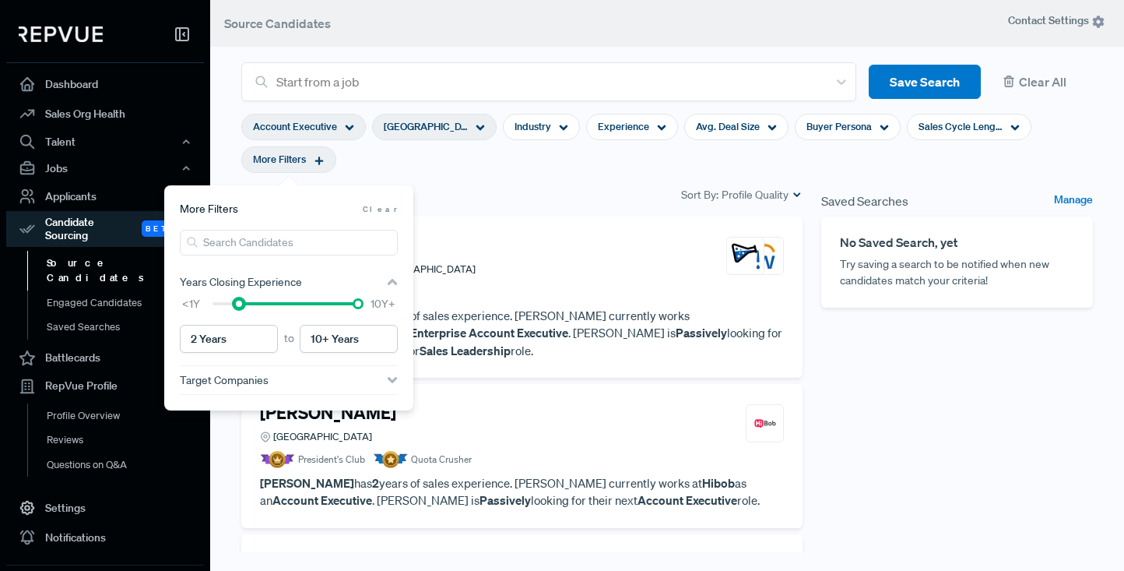
type input "3 Years"
drag, startPoint x: 212, startPoint y: 307, endPoint x: 246, endPoint y: 308, distance: 34.3
click at [246, 308] on div at bounding box center [286, 303] width 146 height 11
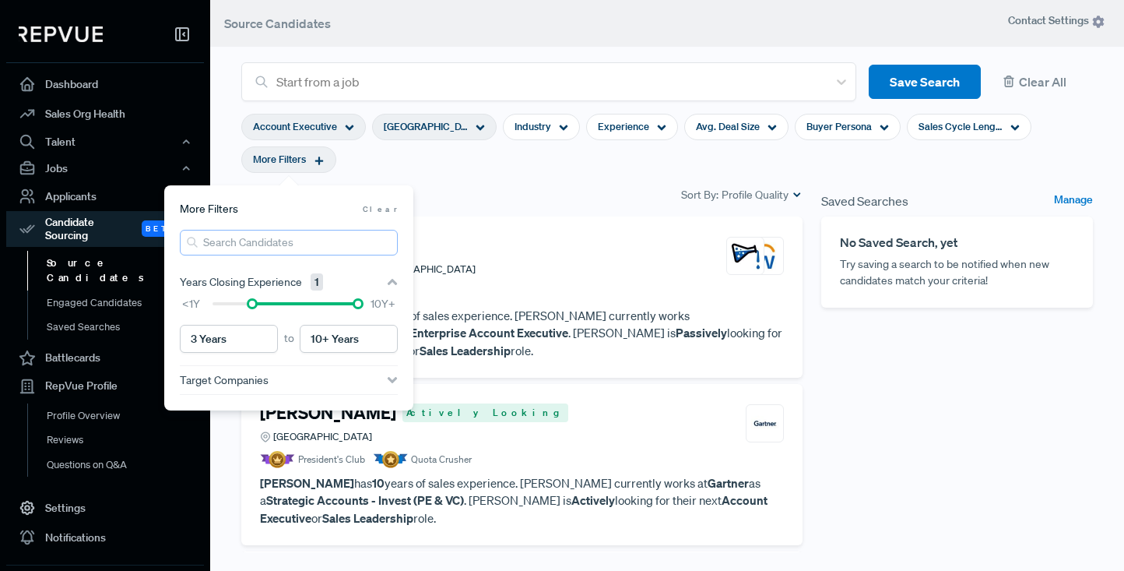
click at [308, 243] on input "search" at bounding box center [289, 243] width 218 height 26
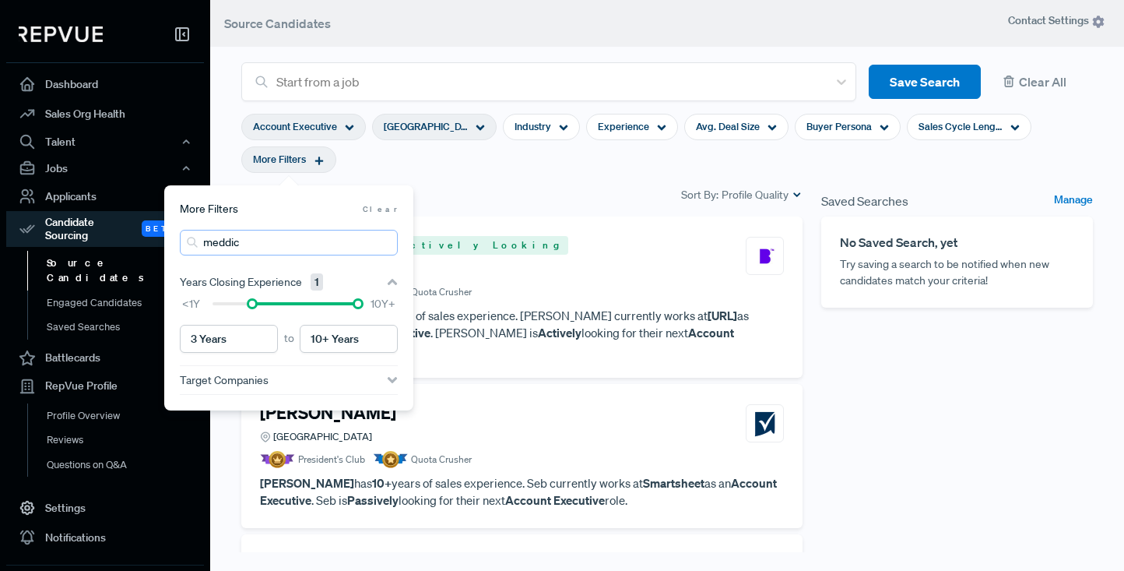
type input "meddic"
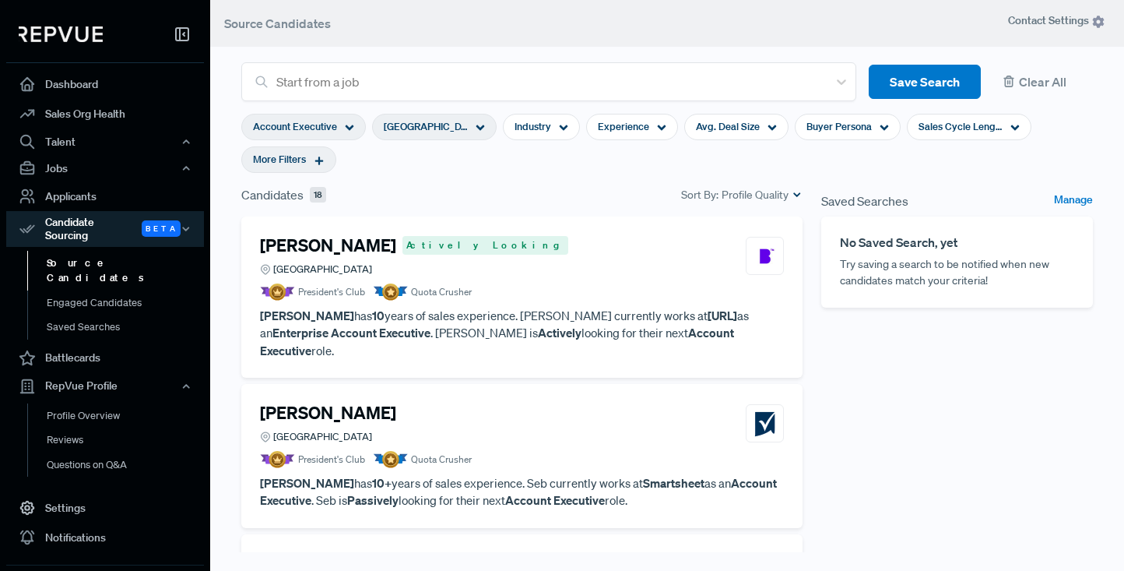
click at [577, 171] on section "Account Executive Greater London Region Industry Experience Avg. Deal Size Buye…" at bounding box center [667, 143] width 852 height 84
click at [575, 302] on article "[PERSON_NAME] Actively Looking Greater London Region President's Club Quota Cru…" at bounding box center [522, 297] width 524 height 124
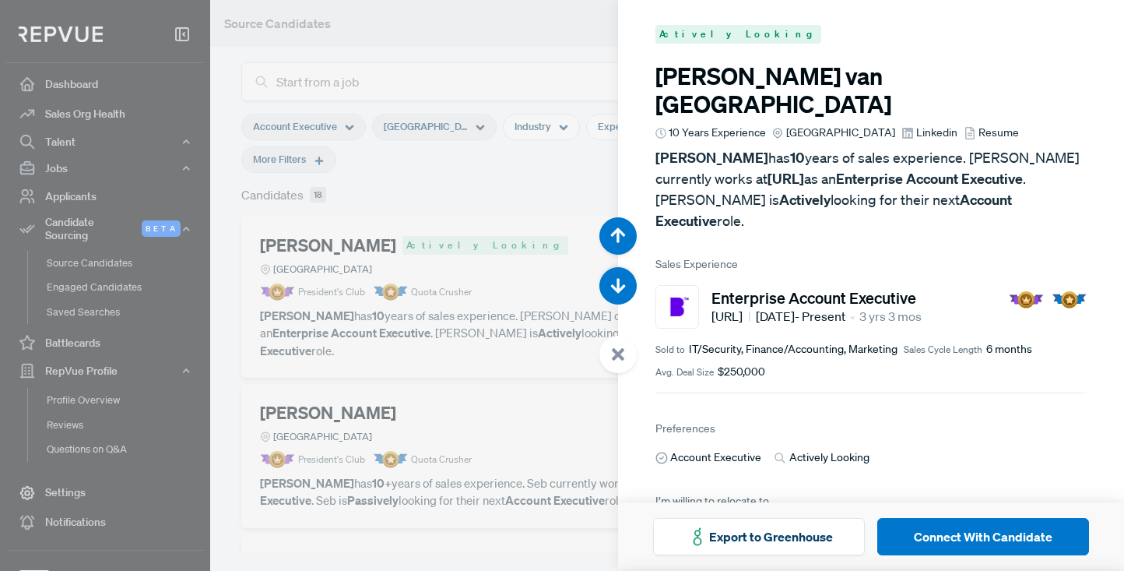
click at [997, 125] on span "Resume" at bounding box center [999, 133] width 40 height 16
click at [618, 281] on use "button" at bounding box center [618, 285] width 15 height 15
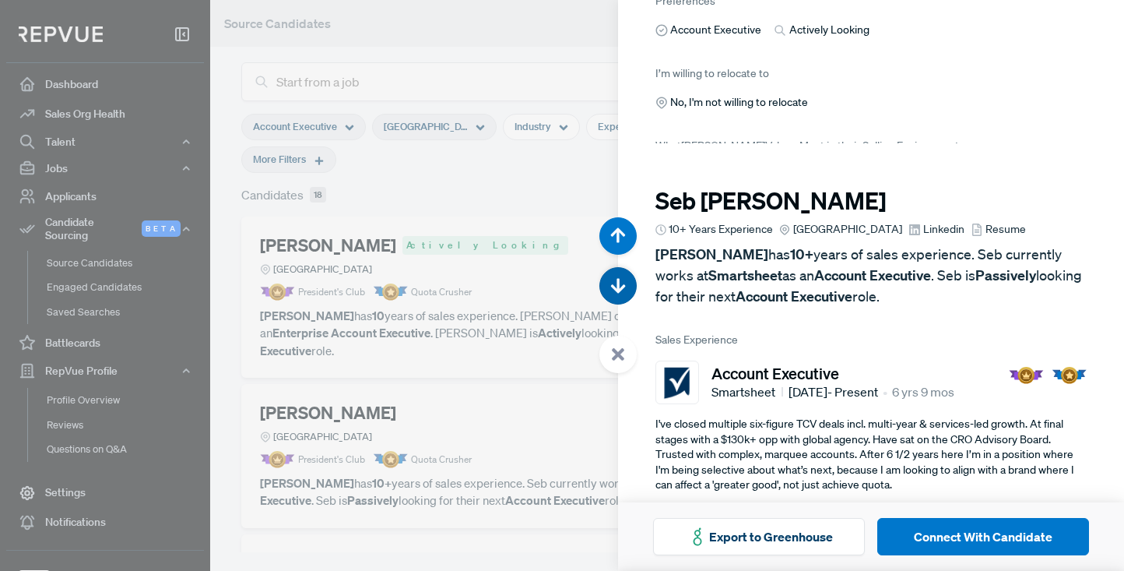
scroll to position [571, 0]
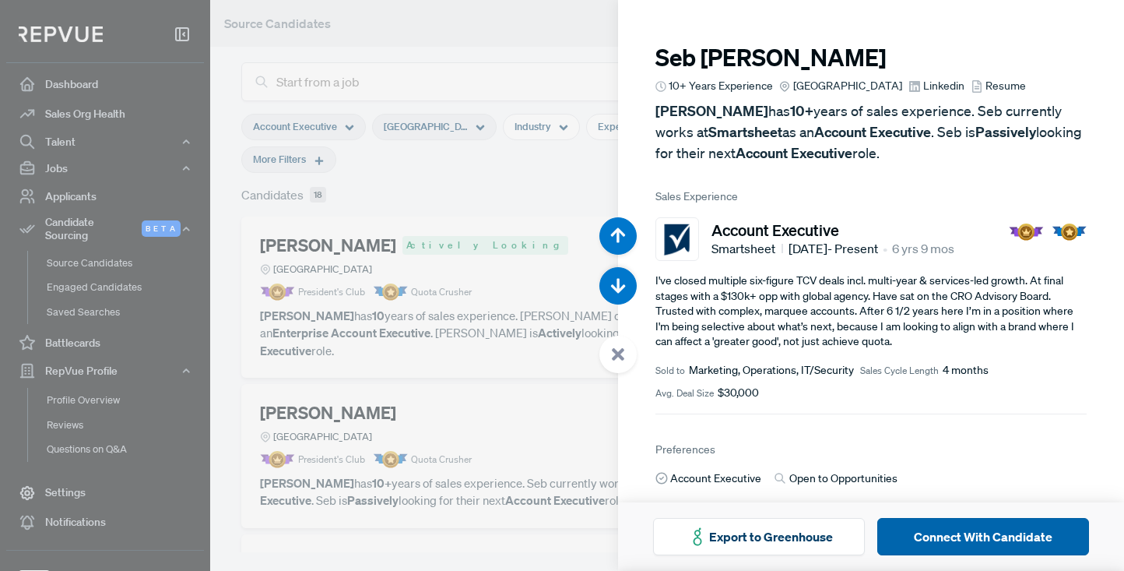
click at [999, 537] on button "Connect With Candidate" at bounding box center [984, 536] width 212 height 37
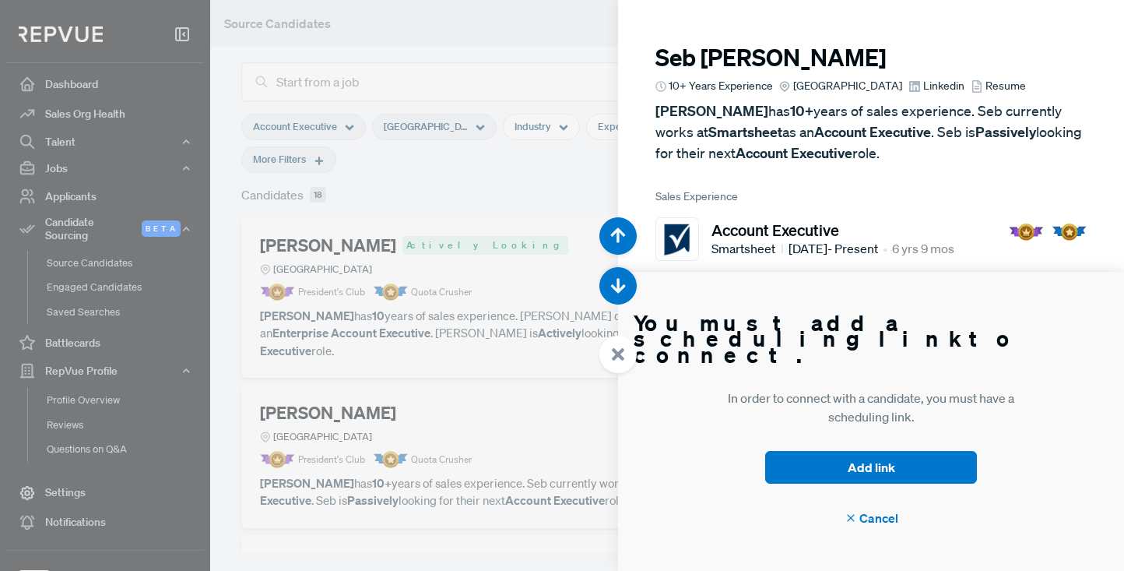
click at [492, 45] on div at bounding box center [562, 285] width 1124 height 571
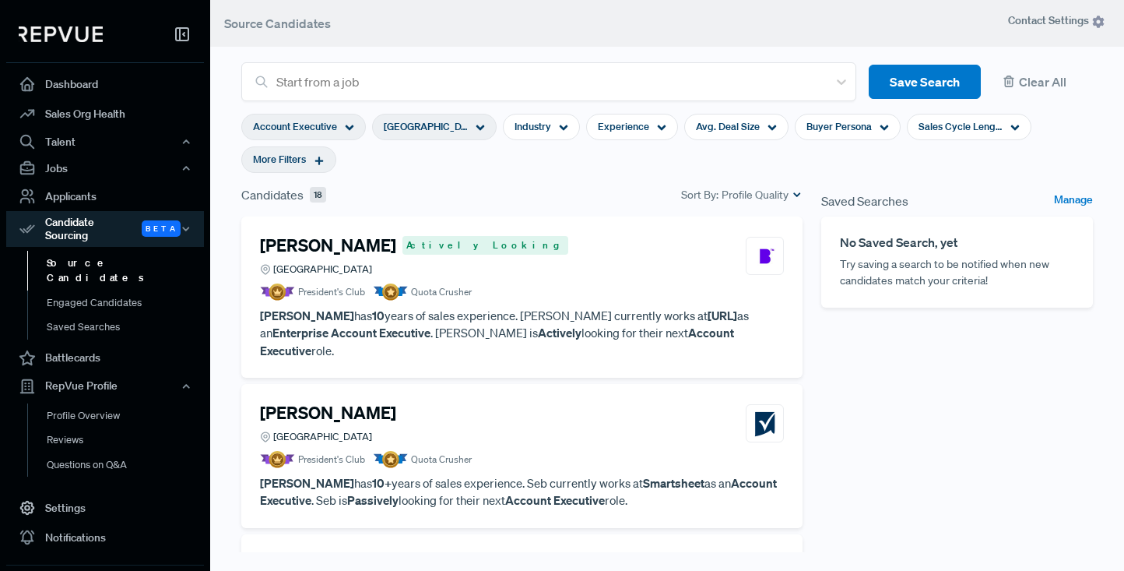
click at [323, 163] on icon at bounding box center [319, 160] width 11 height 11
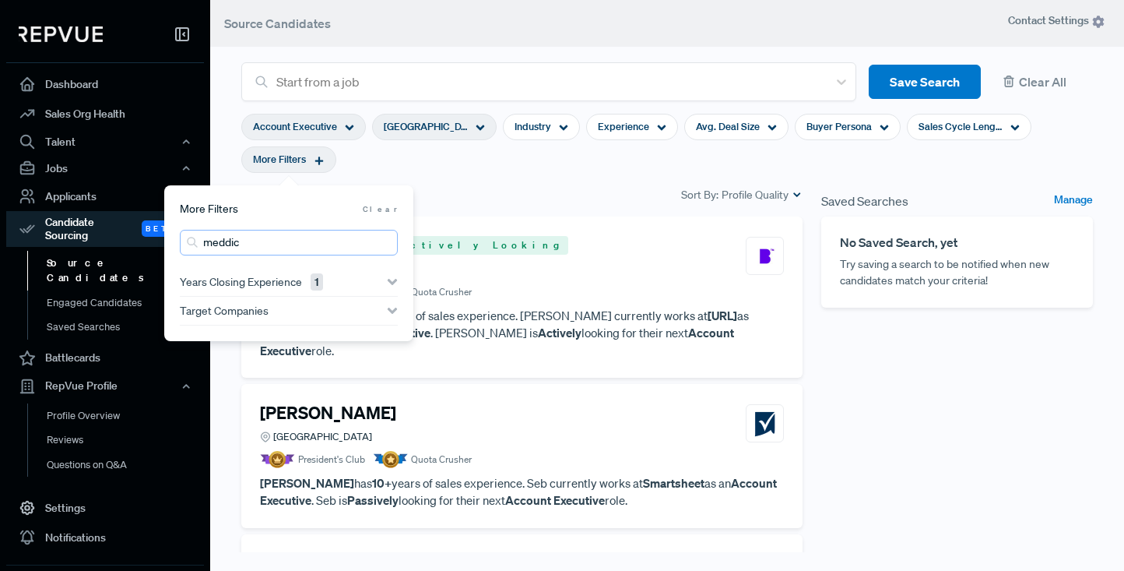
click at [259, 241] on input "meddic" at bounding box center [289, 243] width 218 height 26
drag, startPoint x: 259, startPoint y: 241, endPoint x: 156, endPoint y: 240, distance: 102.8
click at [156, 240] on body "Dashboard Sales Org Health Talent Talent Data Talent Profiles Talent Competitor…" at bounding box center [562, 301] width 1124 height 602
click at [252, 240] on input "meddic" at bounding box center [289, 243] width 218 height 26
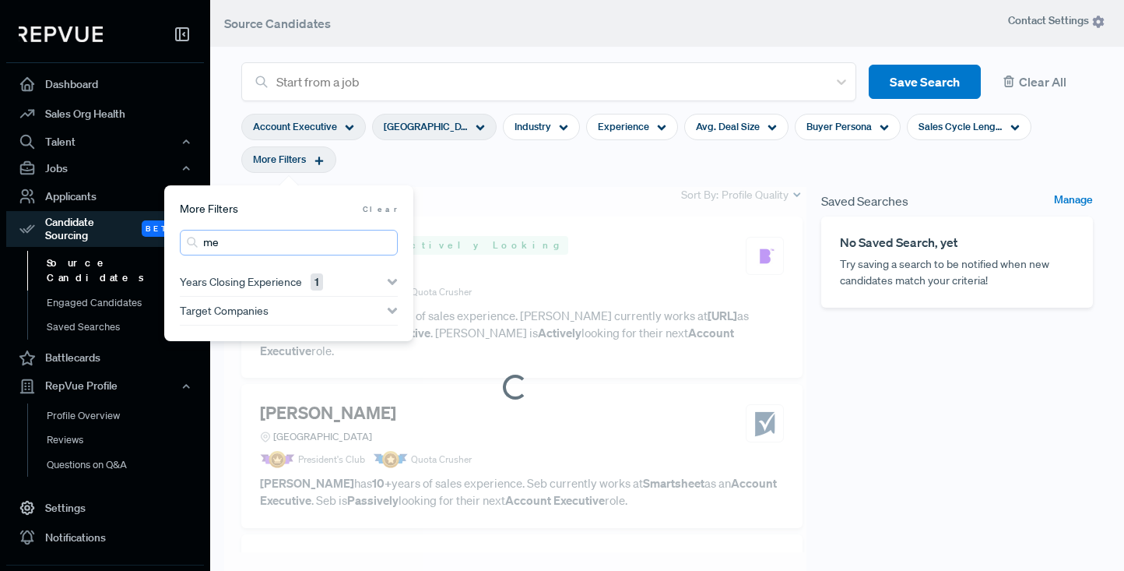
type input "m"
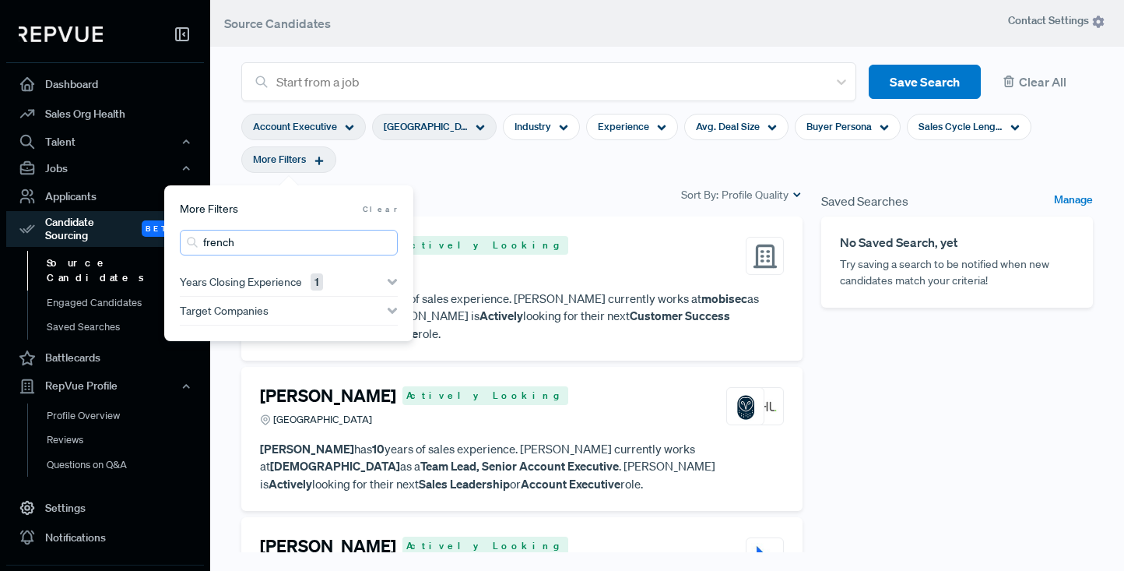
type input "french"
click at [533, 170] on section "Account Executive Greater London Region Industry Experience Avg. Deal Size Buye…" at bounding box center [667, 143] width 852 height 84
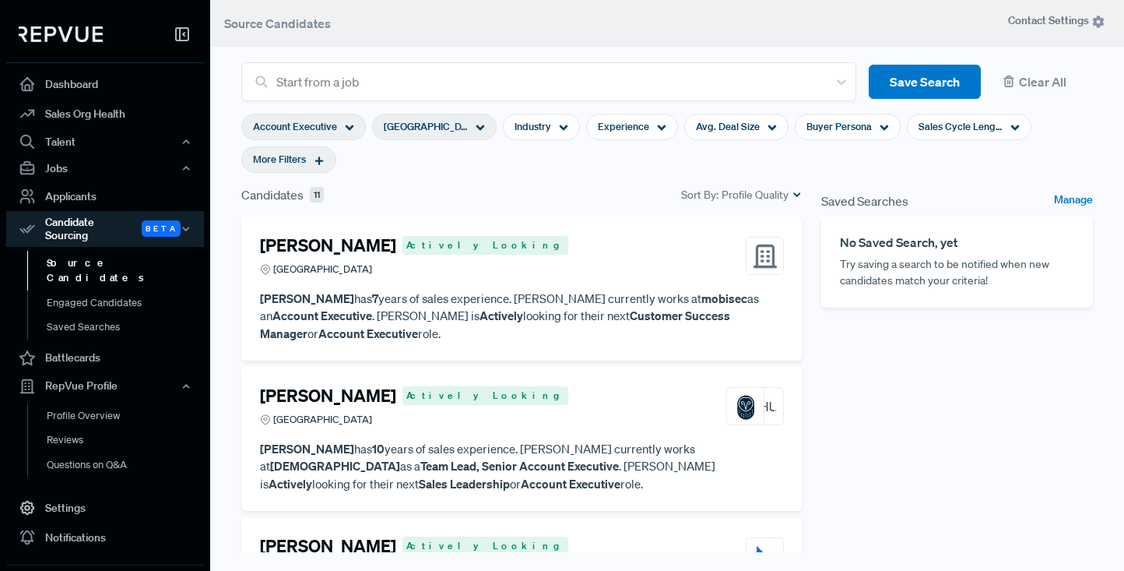
click at [452, 287] on article "[PERSON_NAME] Actively Looking Italy [PERSON_NAME] has 7 years of sales experie…" at bounding box center [522, 288] width 524 height 107
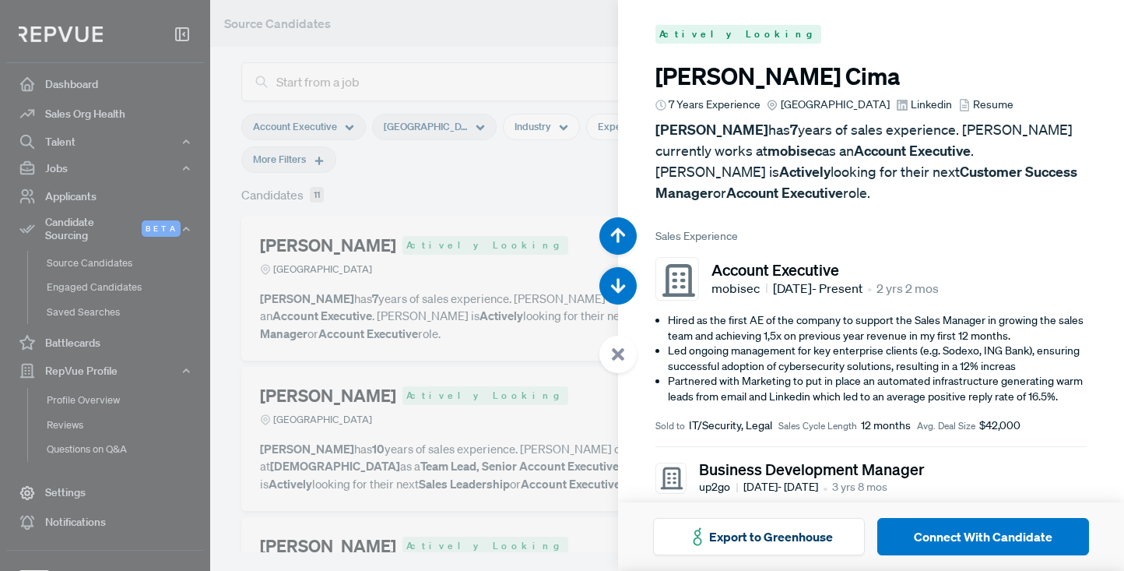
click at [973, 100] on span "Resume" at bounding box center [993, 105] width 40 height 16
click at [464, 47] on div at bounding box center [562, 285] width 1124 height 571
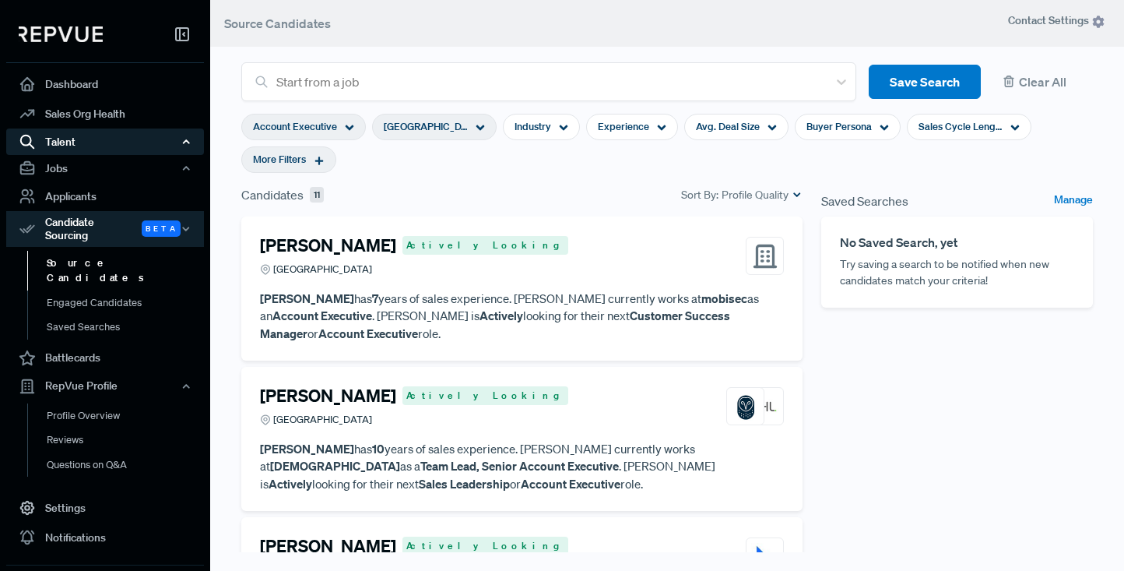
click at [66, 142] on div "Talent" at bounding box center [105, 141] width 198 height 26
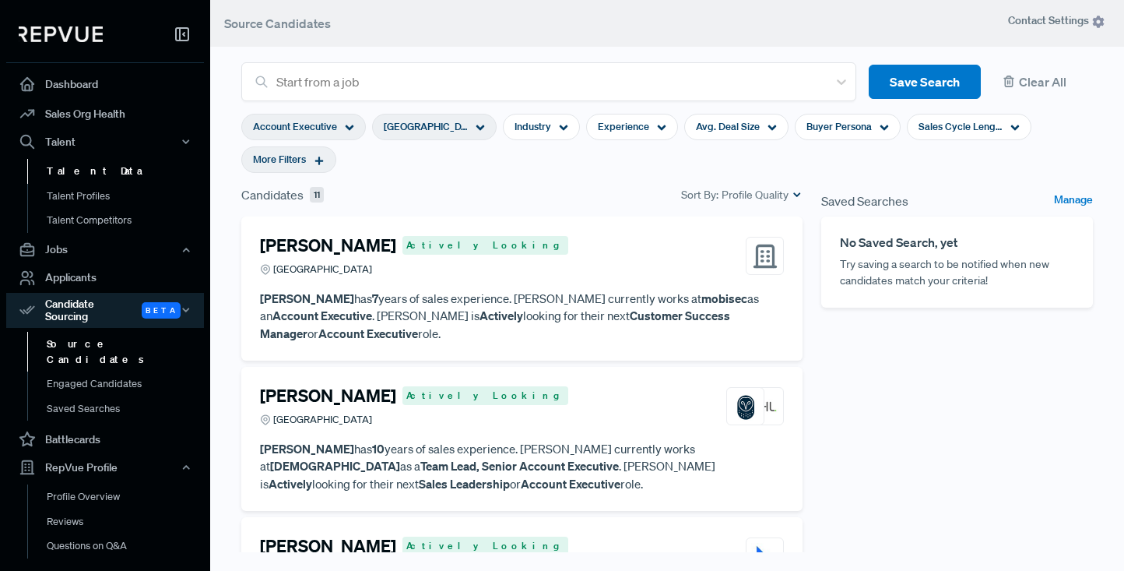
click at [71, 170] on link "Talent Data" at bounding box center [126, 171] width 198 height 25
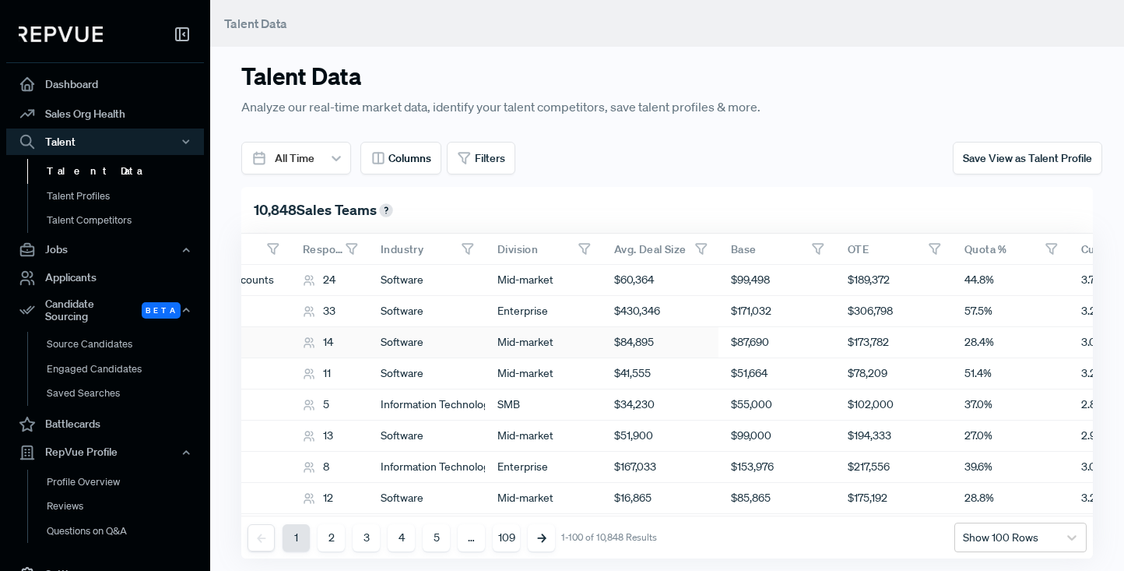
scroll to position [0, 610]
click at [88, 309] on div "Candidate Sourcing Beta" at bounding box center [105, 311] width 198 height 36
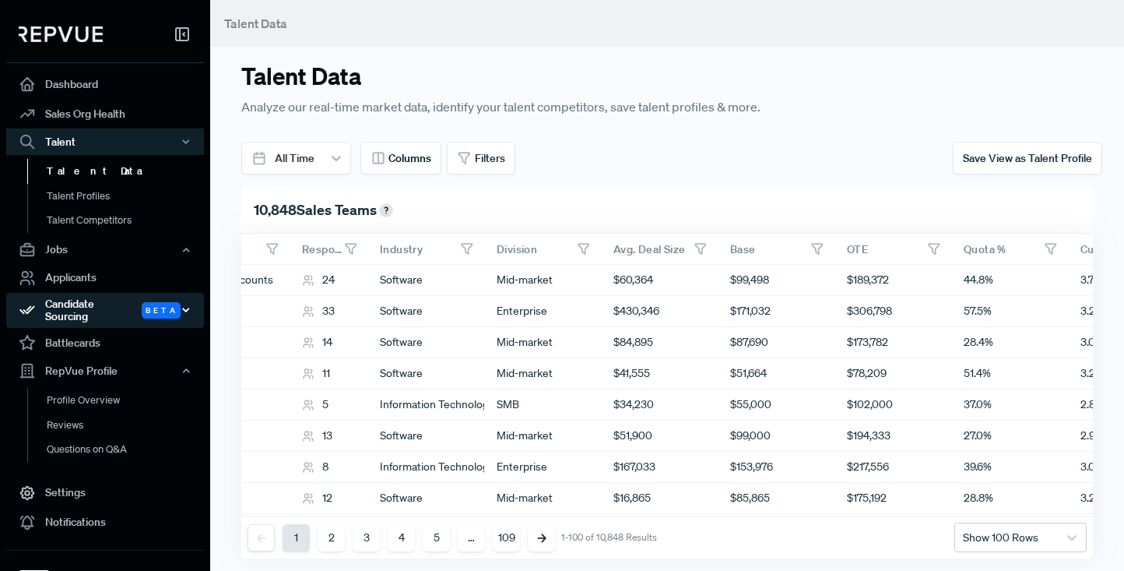
click at [186, 309] on use "button" at bounding box center [185, 310] width 5 height 2
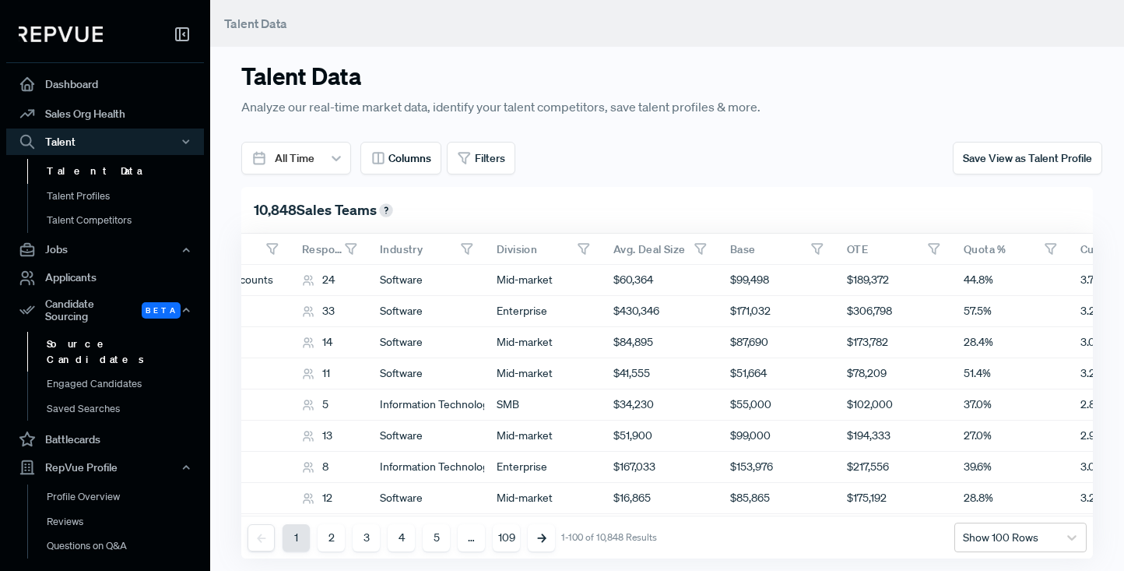
click at [90, 339] on link "Source Candidates" at bounding box center [126, 352] width 198 height 40
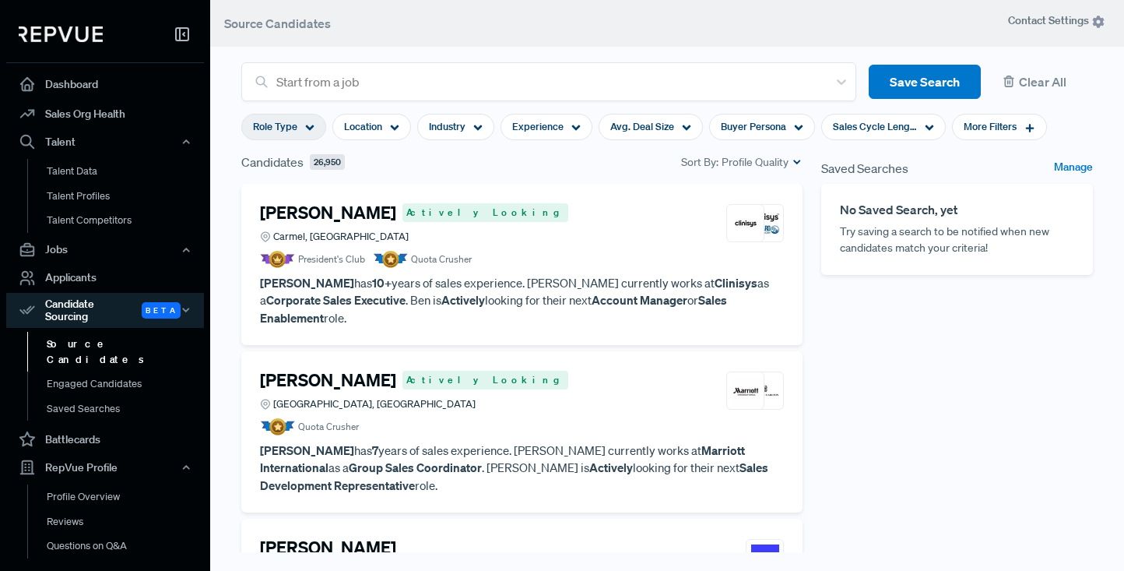
click at [313, 125] on icon at bounding box center [309, 127] width 9 height 9
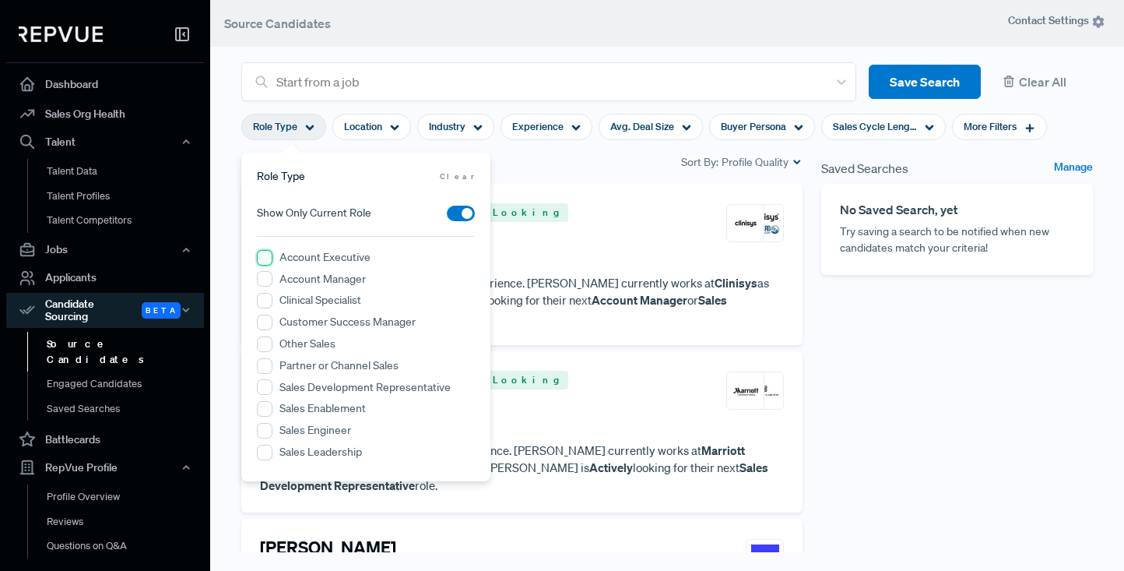
click at [266, 257] on Executive "Account Executive" at bounding box center [265, 258] width 16 height 16
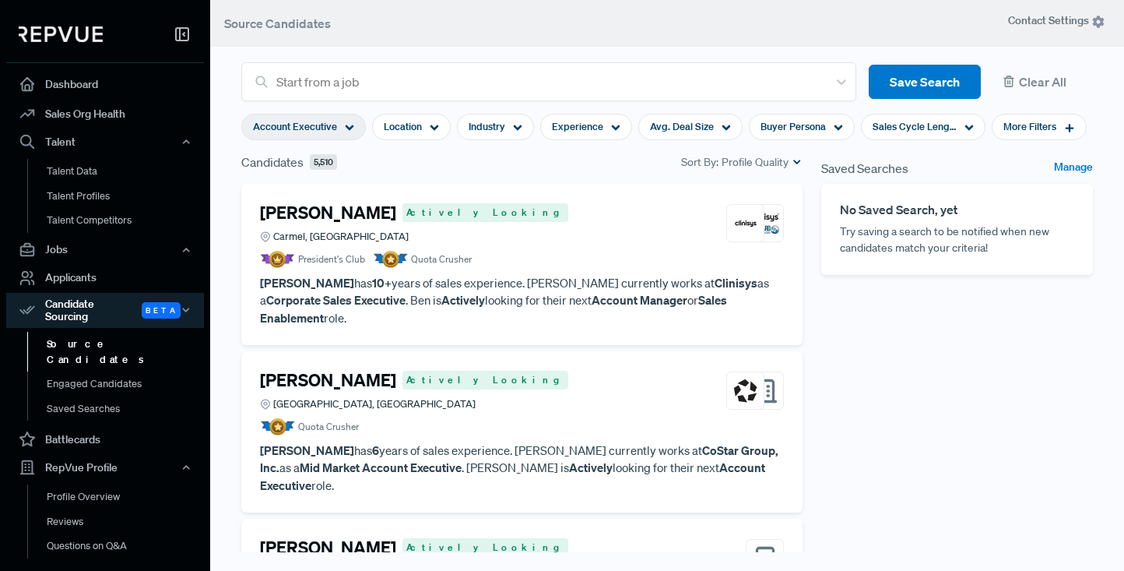
click at [555, 160] on div "Candidates 5,510 Sort By: Profile Quality" at bounding box center [521, 162] width 561 height 19
click at [1071, 125] on div "More Filters" at bounding box center [1039, 127] width 95 height 26
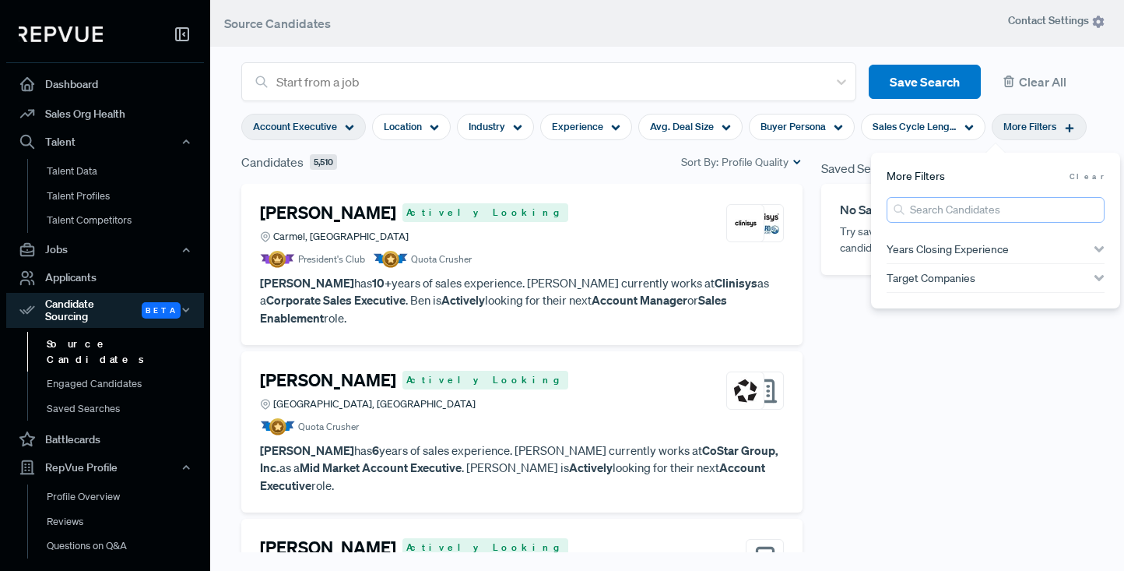
click at [931, 213] on input "search" at bounding box center [996, 210] width 218 height 26
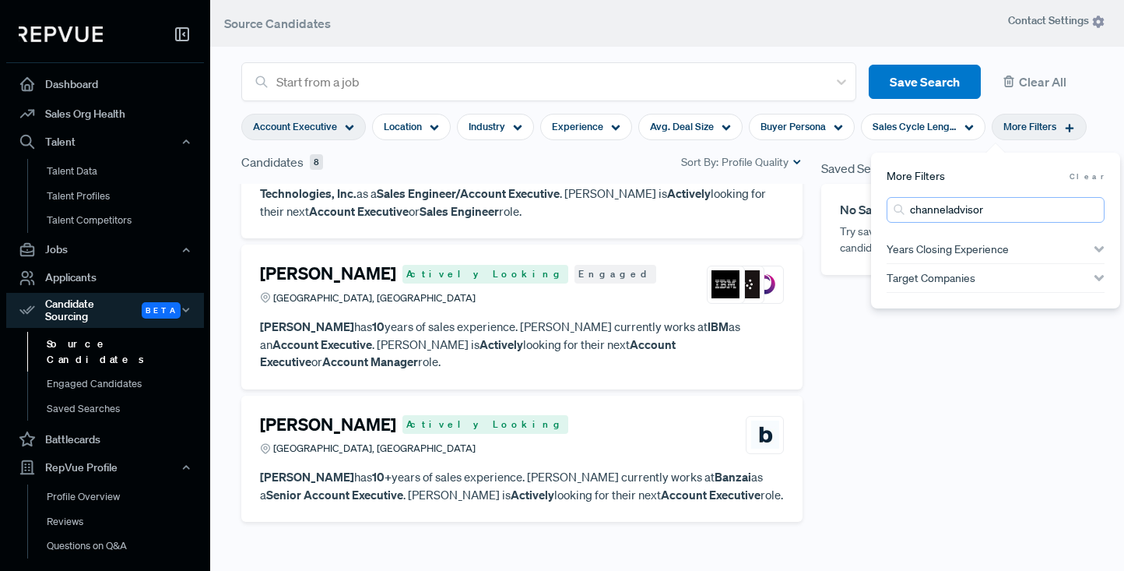
scroll to position [889, 0]
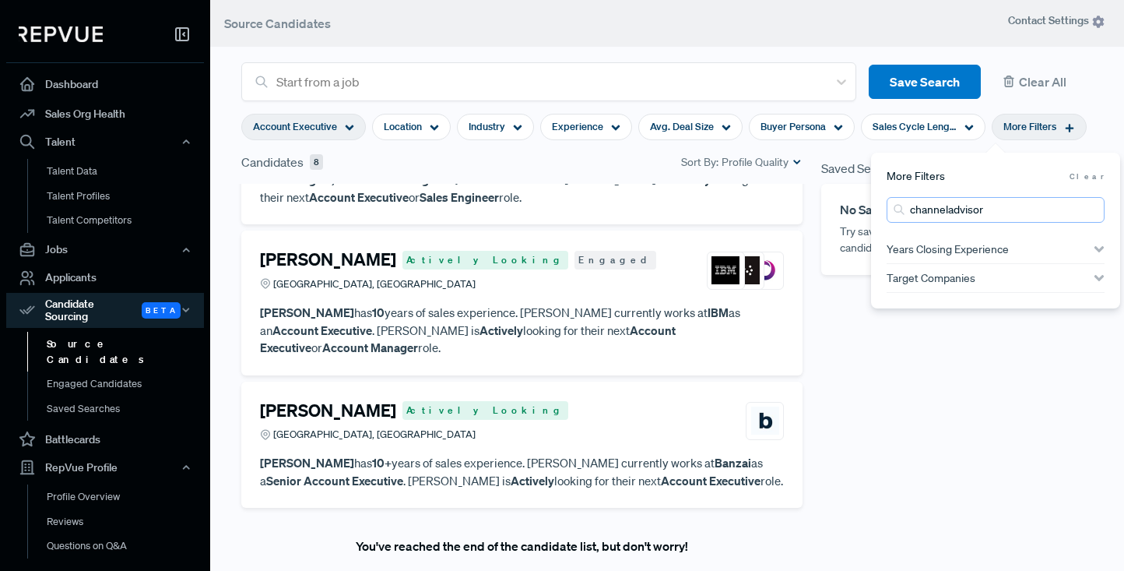
type input "channeladvisor"
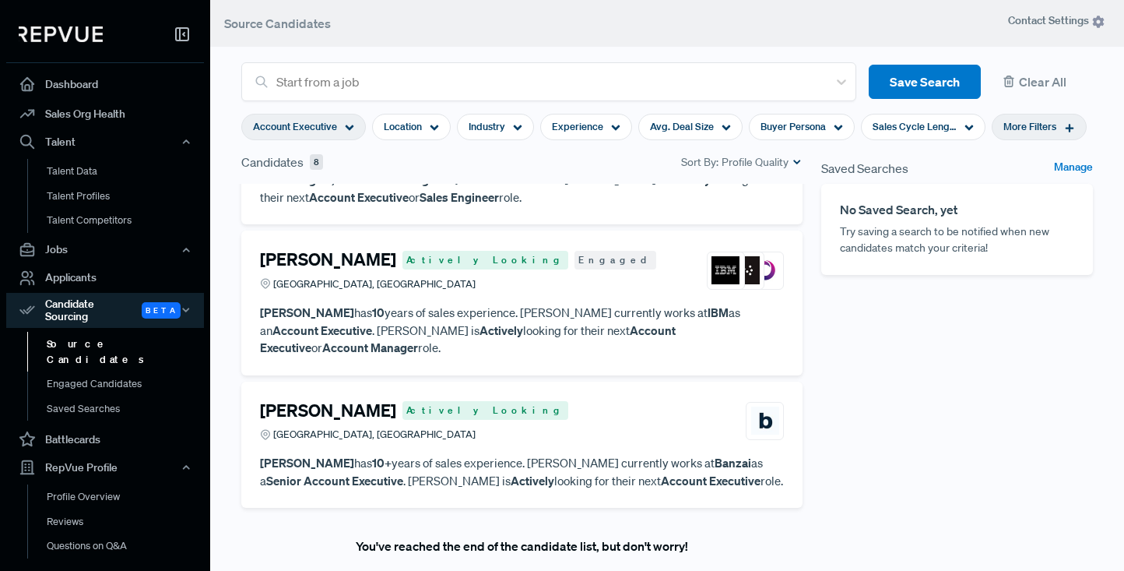
click at [502, 249] on article "[PERSON_NAME] Actively Looking Engaged [GEOGRAPHIC_DATA], [GEOGRAPHIC_DATA] [PE…" at bounding box center [522, 302] width 524 height 107
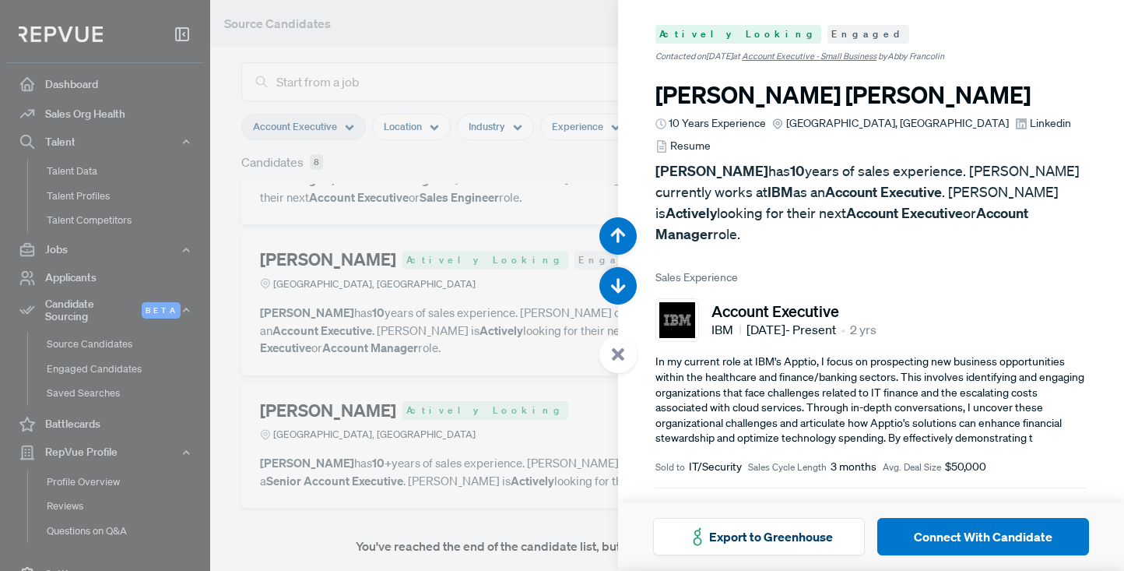
click at [711, 138] on span "Resume" at bounding box center [690, 146] width 40 height 16
click at [621, 235] on icon "button" at bounding box center [618, 235] width 16 height 16
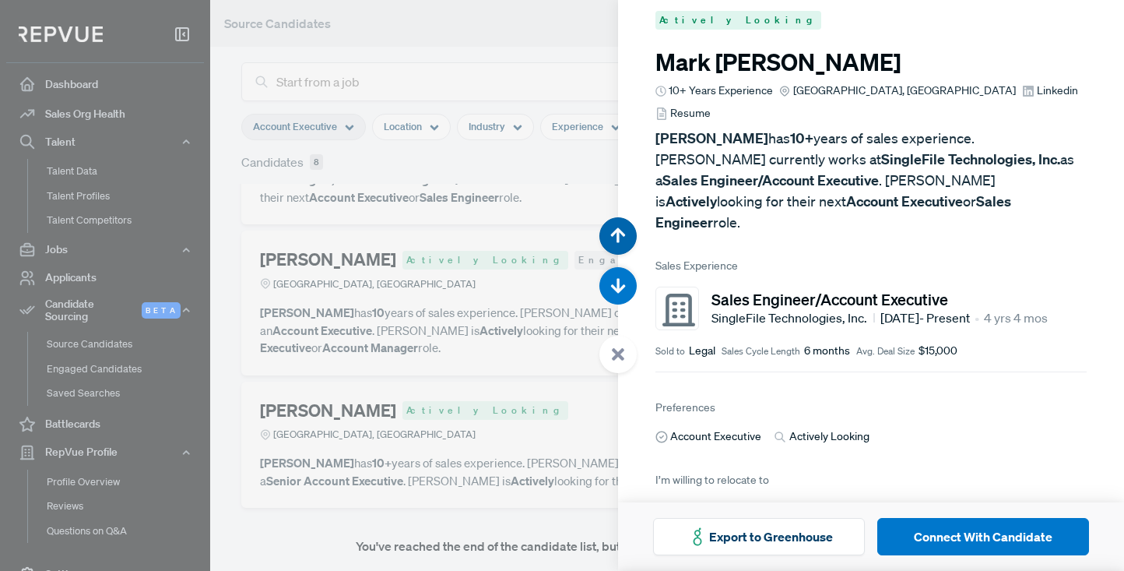
scroll to position [2854, 0]
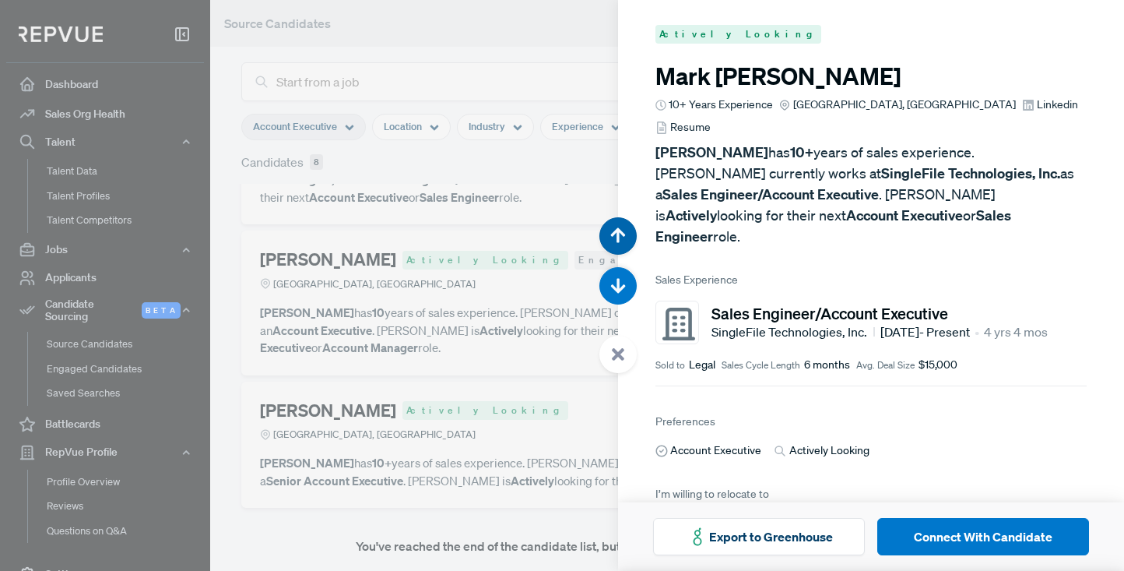
click at [621, 235] on icon "button" at bounding box center [618, 235] width 16 height 16
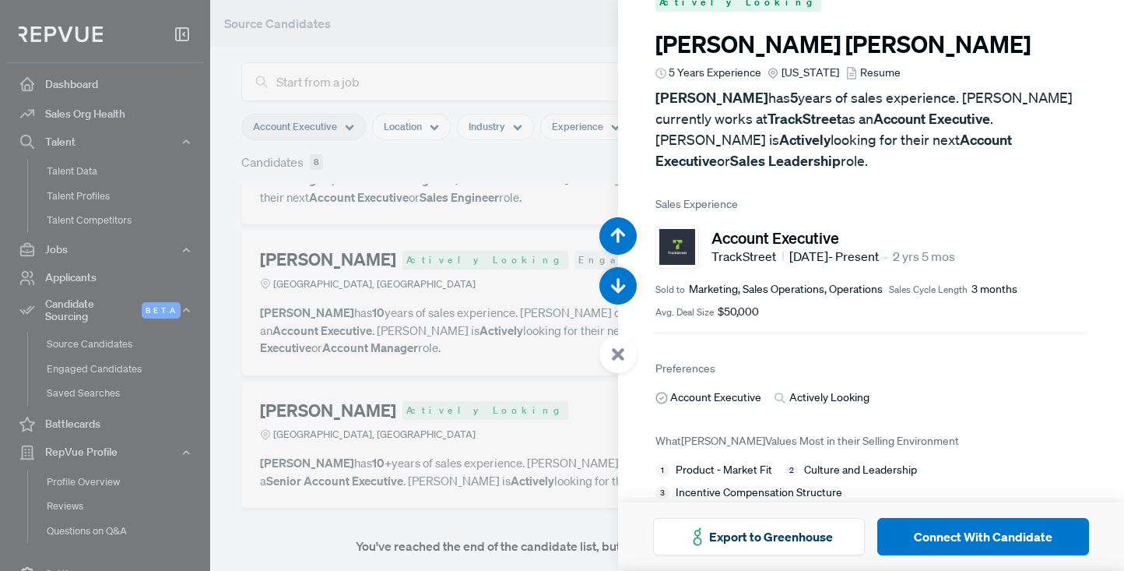
scroll to position [40, 0]
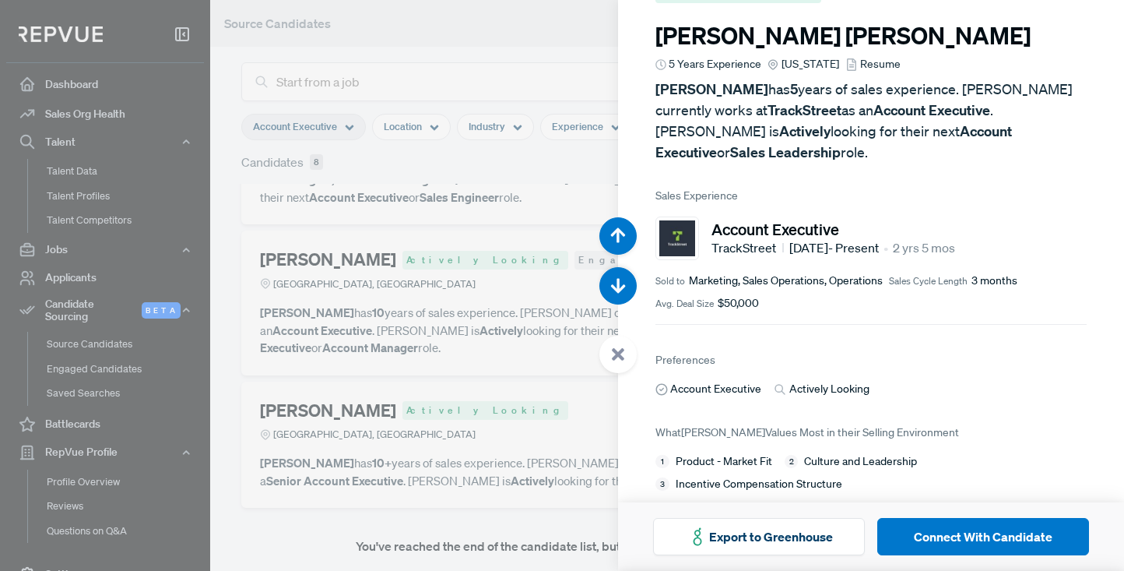
click at [892, 63] on span "Resume" at bounding box center [880, 64] width 40 height 16
click at [616, 237] on icon "button" at bounding box center [618, 235] width 16 height 16
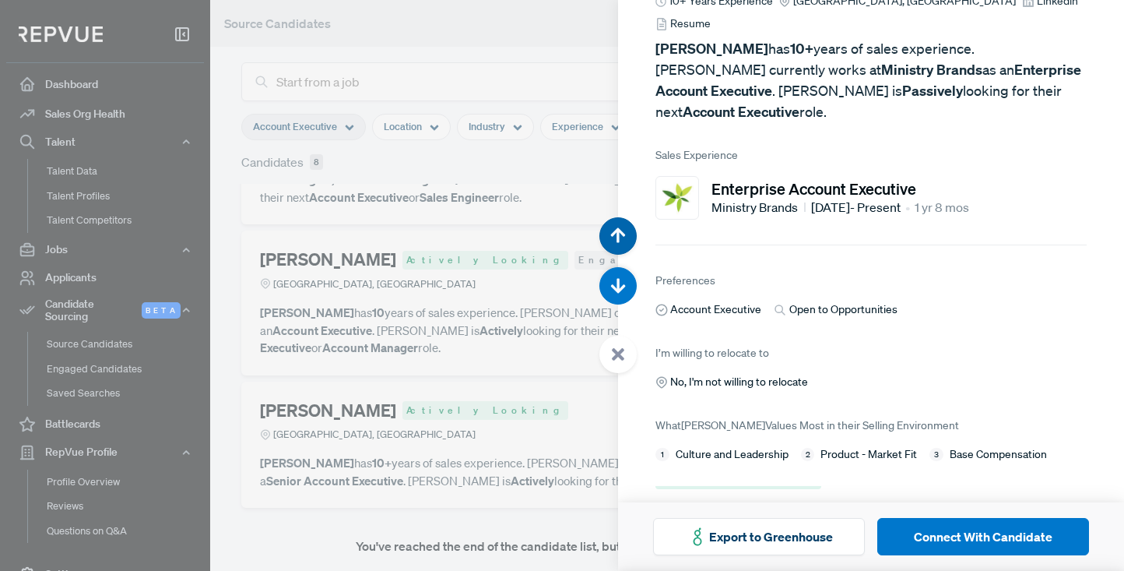
scroll to position [1712, 0]
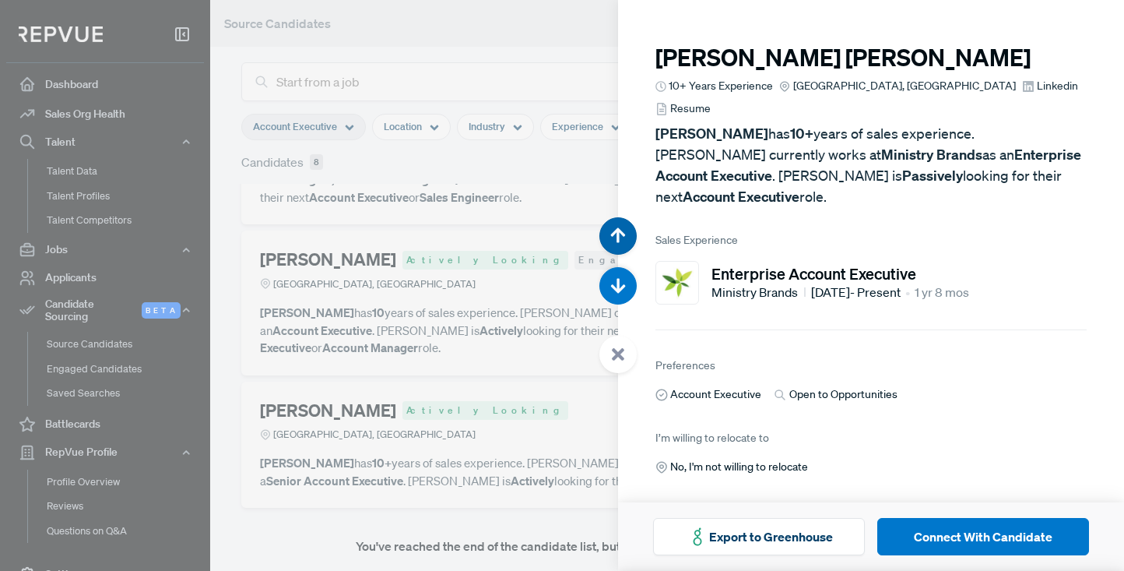
click at [616, 237] on icon "button" at bounding box center [618, 235] width 16 height 16
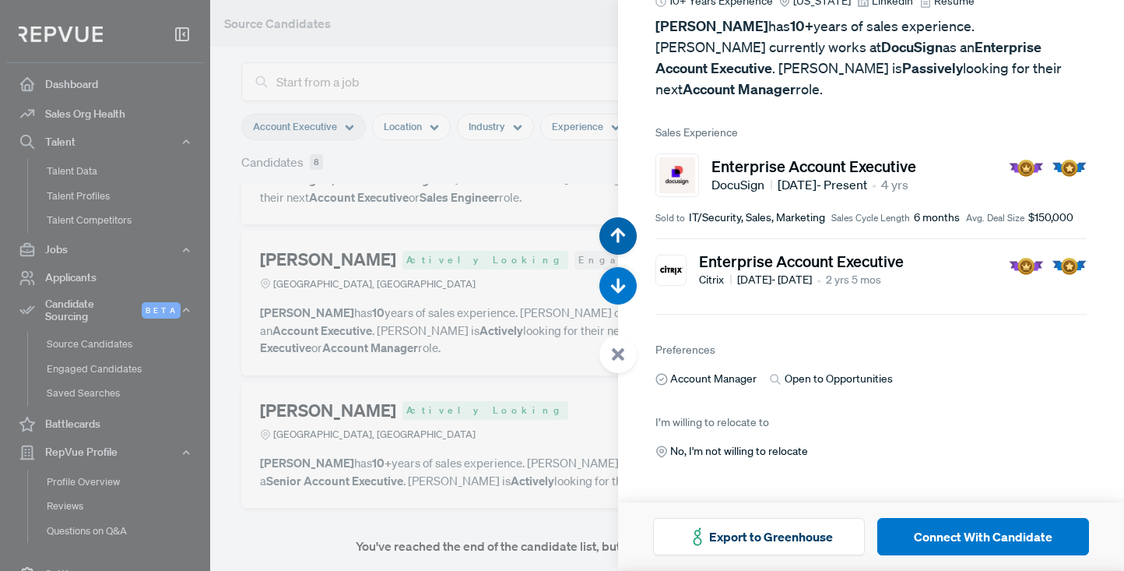
scroll to position [1142, 0]
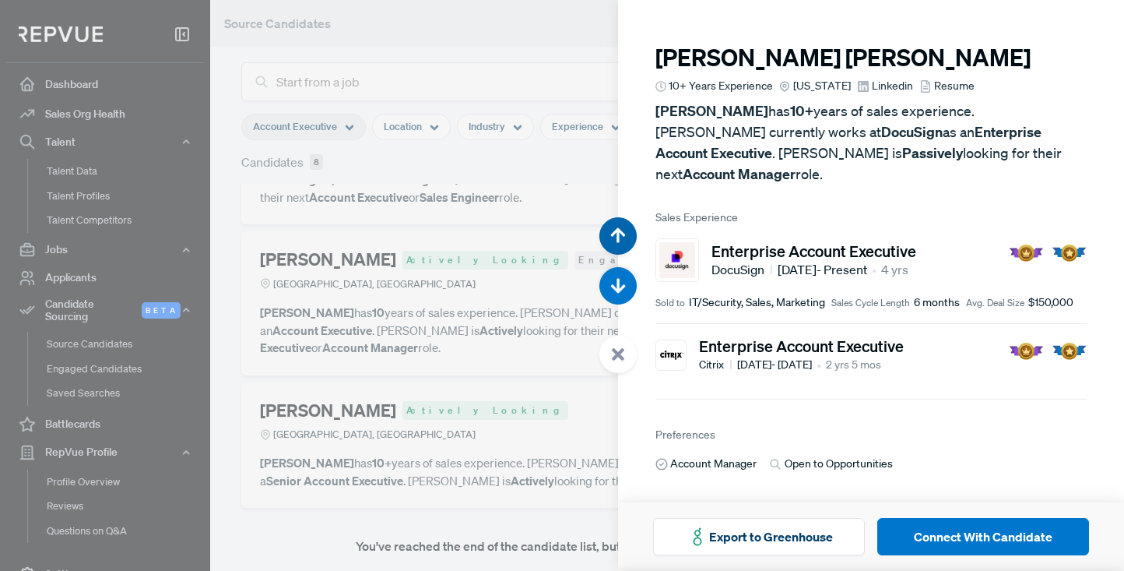
click at [617, 231] on use "button" at bounding box center [618, 234] width 15 height 15
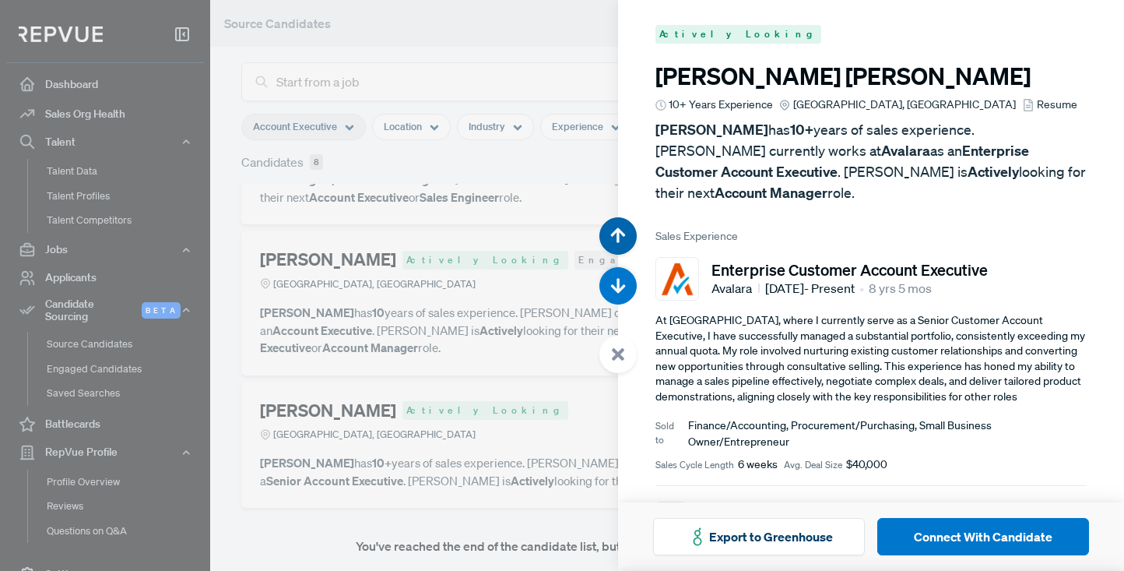
click at [617, 226] on button "button" at bounding box center [618, 235] width 37 height 37
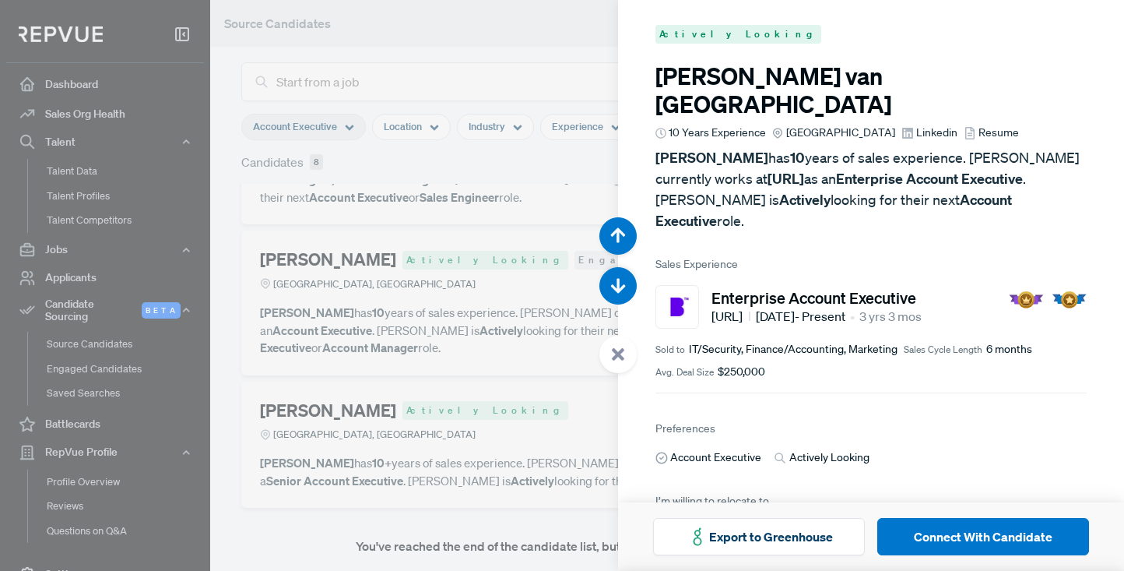
click at [1001, 125] on span "Resume" at bounding box center [999, 133] width 40 height 16
click at [466, 47] on div at bounding box center [562, 285] width 1124 height 571
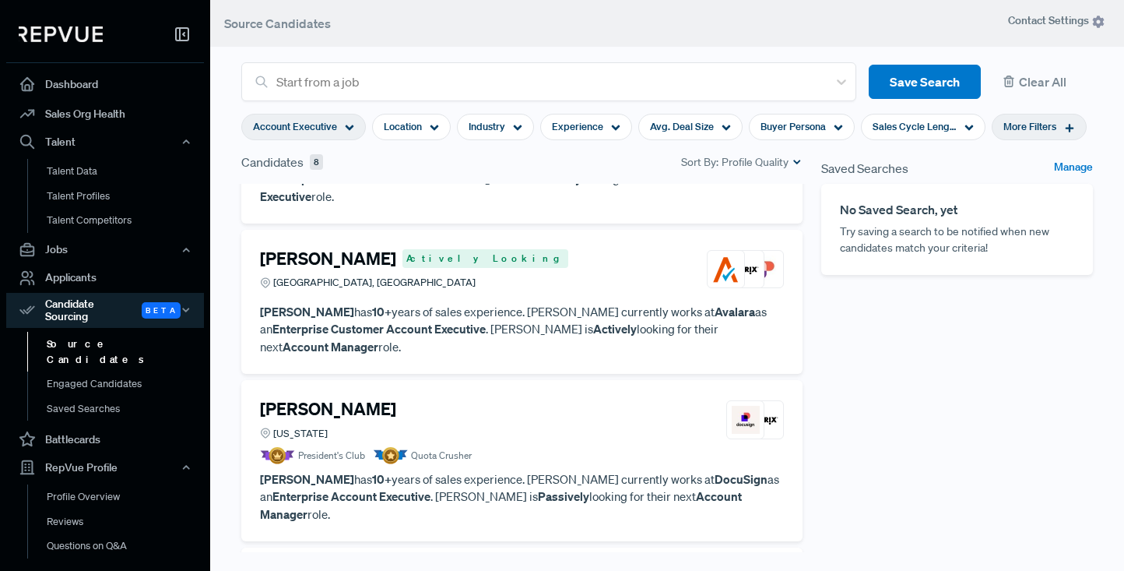
scroll to position [125, 0]
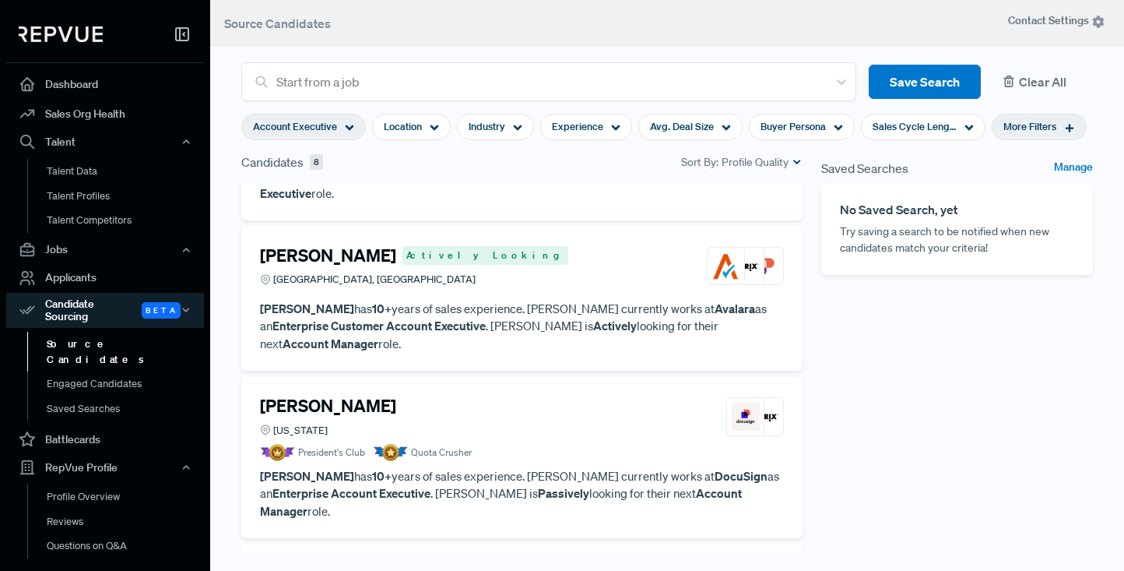
click at [1040, 83] on button "Clear All" at bounding box center [1044, 82] width 100 height 35
